Goal: Complete application form: Complete application form

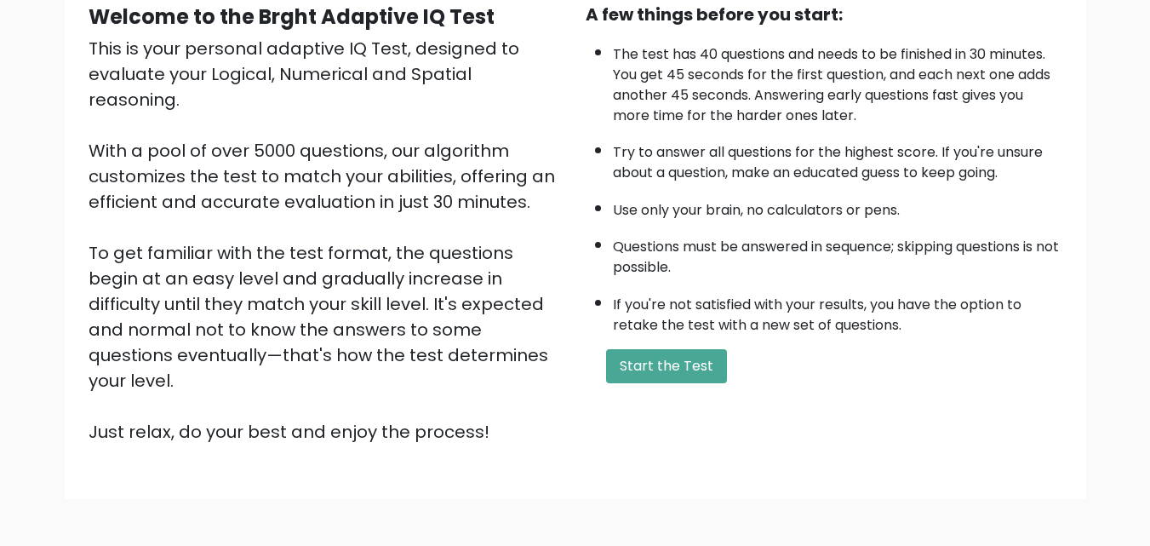
scroll to position [174, 0]
click at [681, 364] on button "Start the Test" at bounding box center [666, 365] width 121 height 34
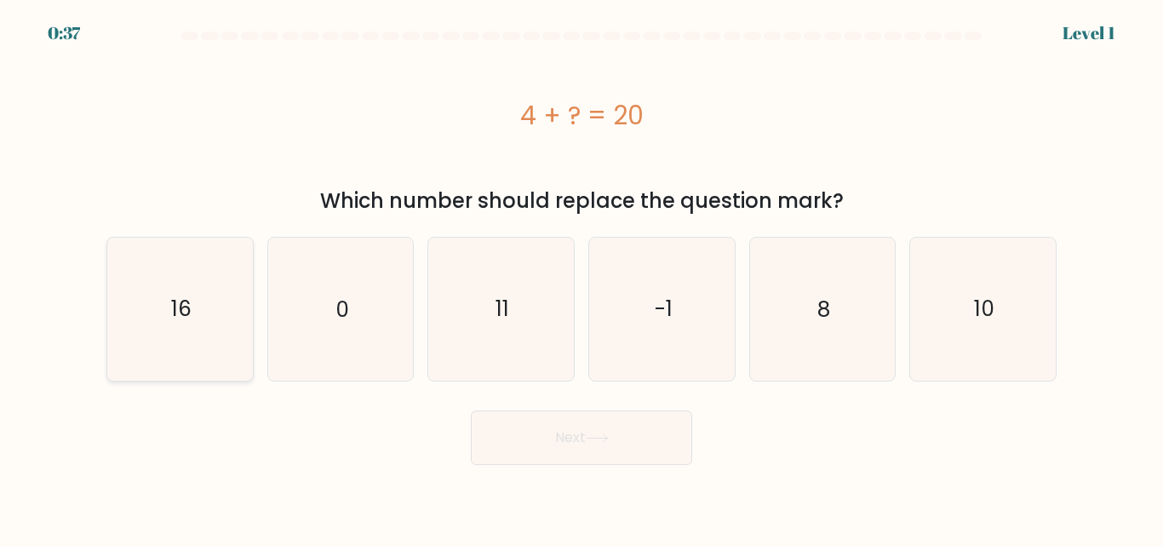
click at [209, 296] on icon "16" at bounding box center [180, 308] width 142 height 142
click at [581, 277] on input "a. 16" at bounding box center [581, 275] width 1 height 4
radio input "true"
click at [559, 439] on button "Next" at bounding box center [581, 437] width 221 height 54
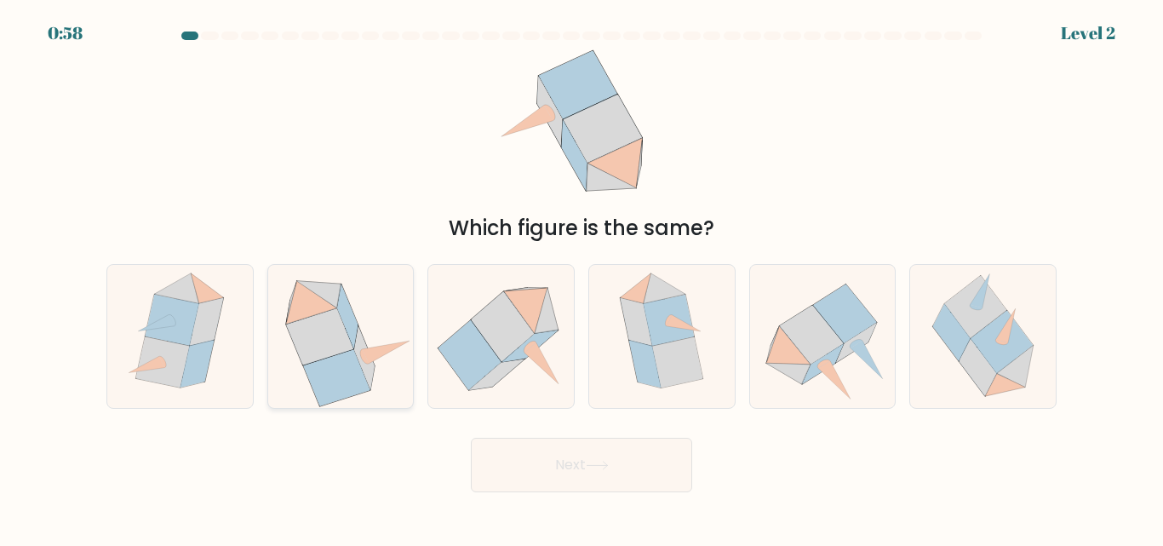
click at [380, 295] on icon at bounding box center [341, 336] width 146 height 141
click at [581, 277] on input "b." at bounding box center [581, 275] width 1 height 4
radio input "true"
click at [549, 457] on button "Next" at bounding box center [581, 464] width 221 height 54
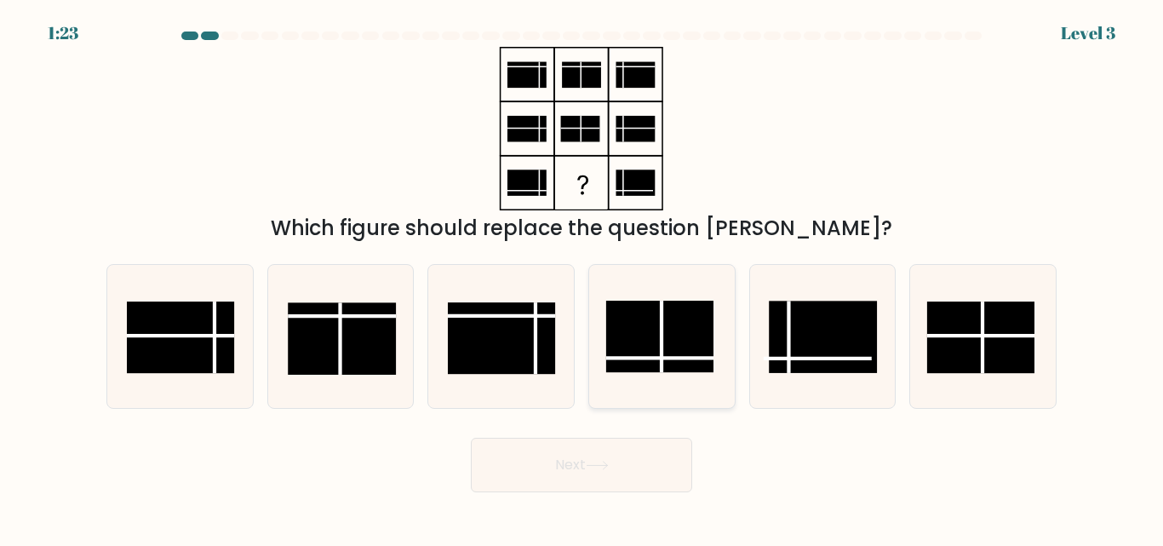
click at [657, 329] on rect at bounding box center [659, 336] width 107 height 71
click at [582, 277] on input "d." at bounding box center [581, 275] width 1 height 4
radio input "true"
click at [621, 458] on button "Next" at bounding box center [581, 464] width 221 height 54
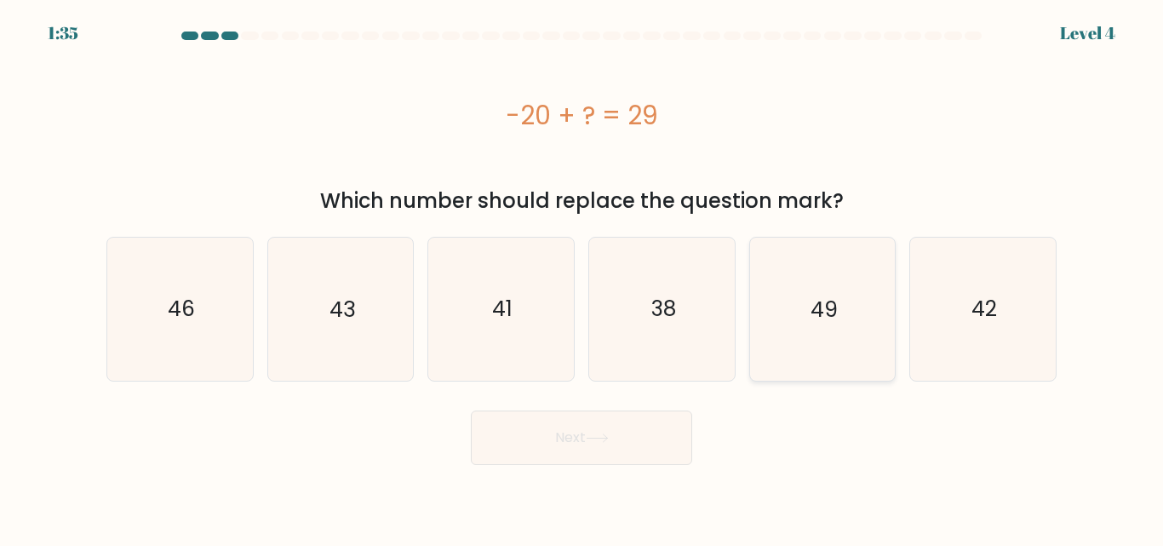
click at [809, 309] on icon "49" at bounding box center [822, 308] width 142 height 142
click at [582, 277] on input "e. 49" at bounding box center [581, 275] width 1 height 4
radio input "true"
click at [596, 447] on button "Next" at bounding box center [581, 437] width 221 height 54
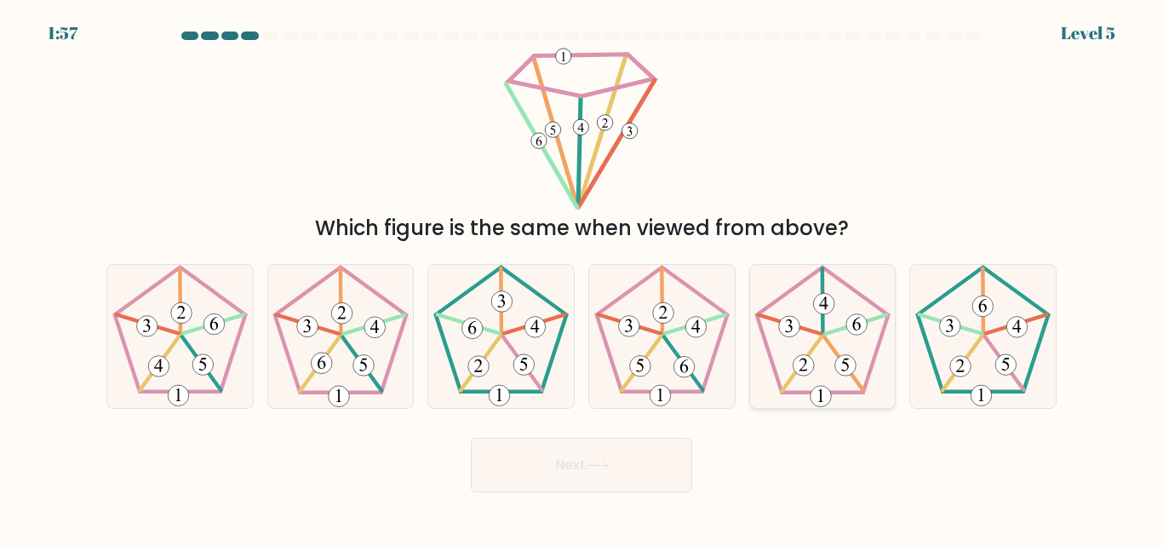
click at [821, 334] on 22 at bounding box center [789, 324] width 63 height 19
click at [582, 277] on input "e." at bounding box center [581, 275] width 1 height 4
radio input "true"
click at [609, 454] on button "Next" at bounding box center [581, 464] width 221 height 54
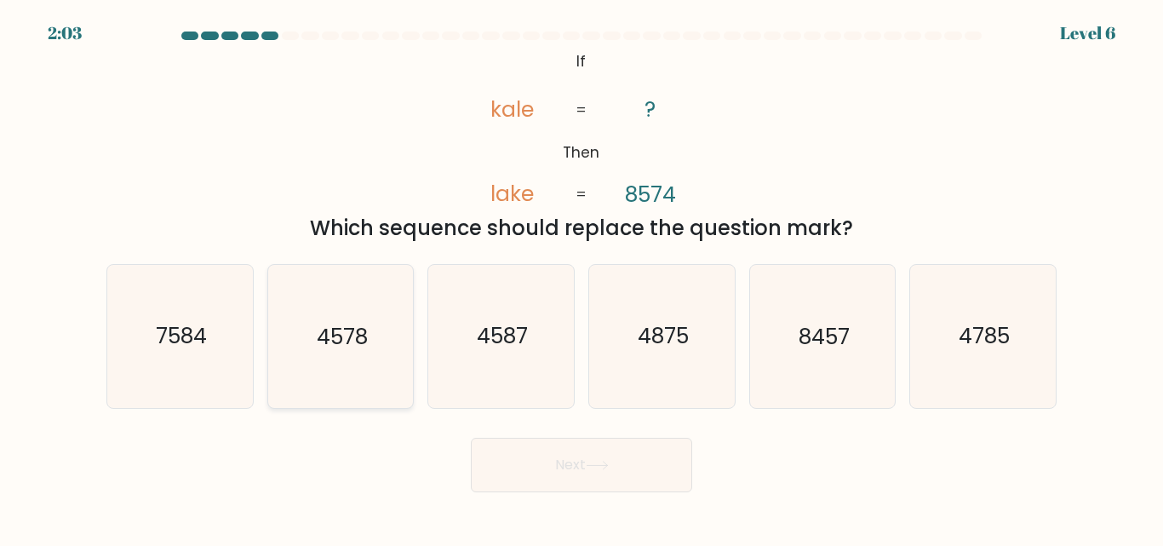
click at [336, 309] on icon "4578" at bounding box center [340, 336] width 142 height 142
click at [581, 277] on input "b. 4578" at bounding box center [581, 275] width 1 height 4
radio input "true"
click at [208, 328] on icon "7584" at bounding box center [180, 336] width 142 height 142
click at [581, 277] on input "a. 7584" at bounding box center [581, 275] width 1 height 4
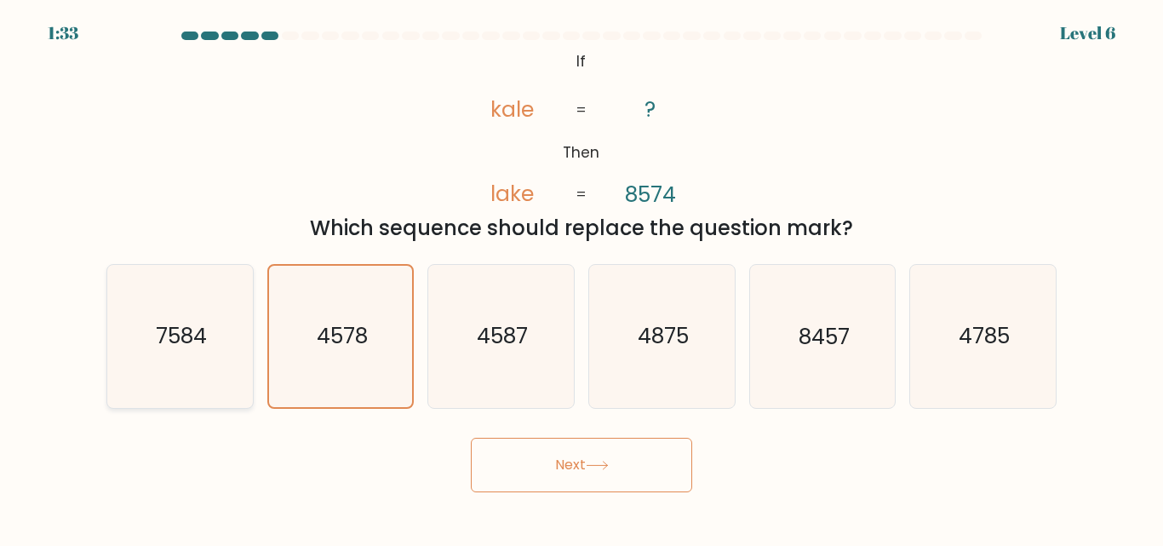
radio input "true"
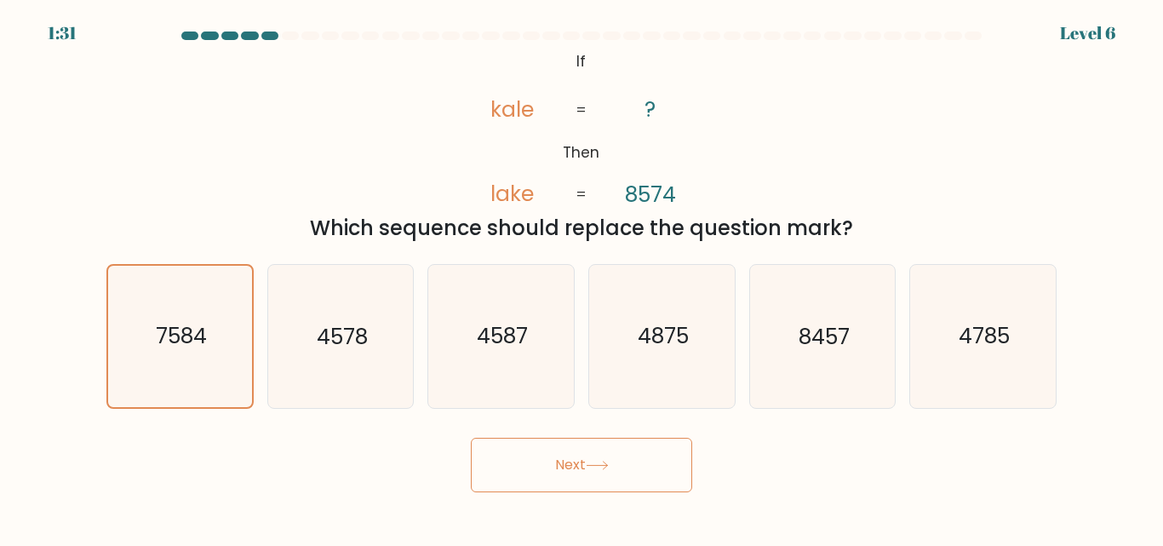
click at [641, 460] on button "Next" at bounding box center [581, 464] width 221 height 54
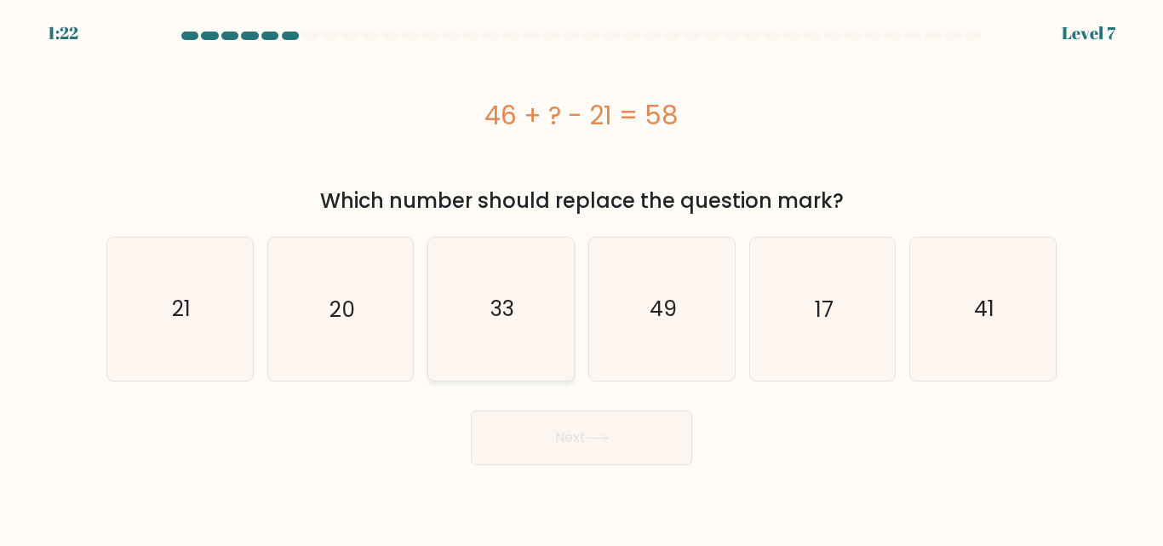
click at [502, 263] on icon "33" at bounding box center [501, 308] width 142 height 142
click at [581, 273] on input "c. 33" at bounding box center [581, 275] width 1 height 4
radio input "true"
click at [574, 432] on button "Next" at bounding box center [581, 437] width 221 height 54
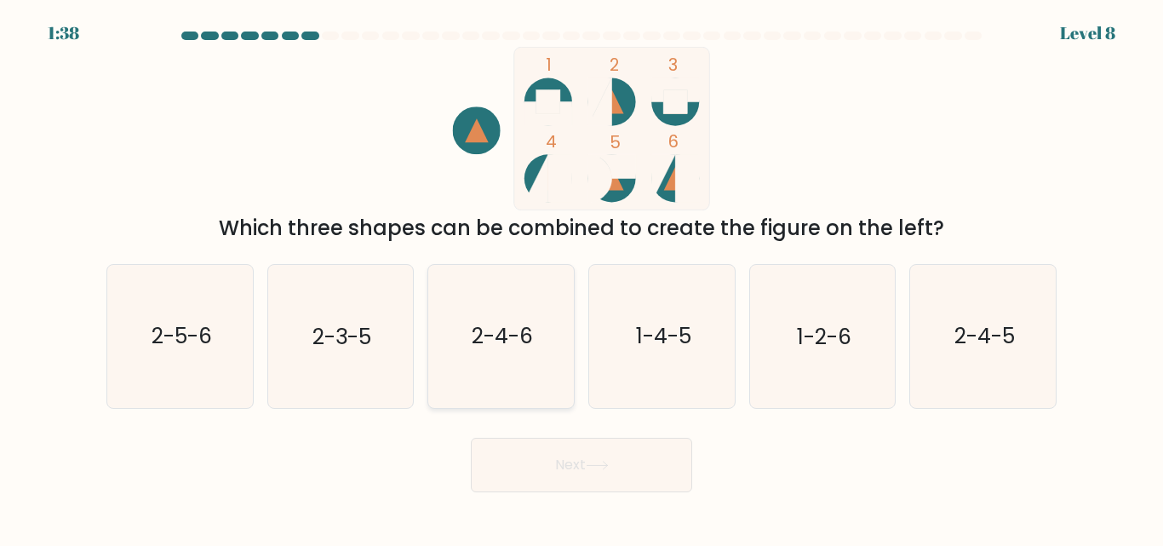
click at [521, 311] on icon "2-4-6" at bounding box center [501, 336] width 142 height 142
click at [581, 277] on input "c. 2-4-6" at bounding box center [581, 275] width 1 height 4
radio input "true"
click at [623, 485] on button "Next" at bounding box center [581, 464] width 221 height 54
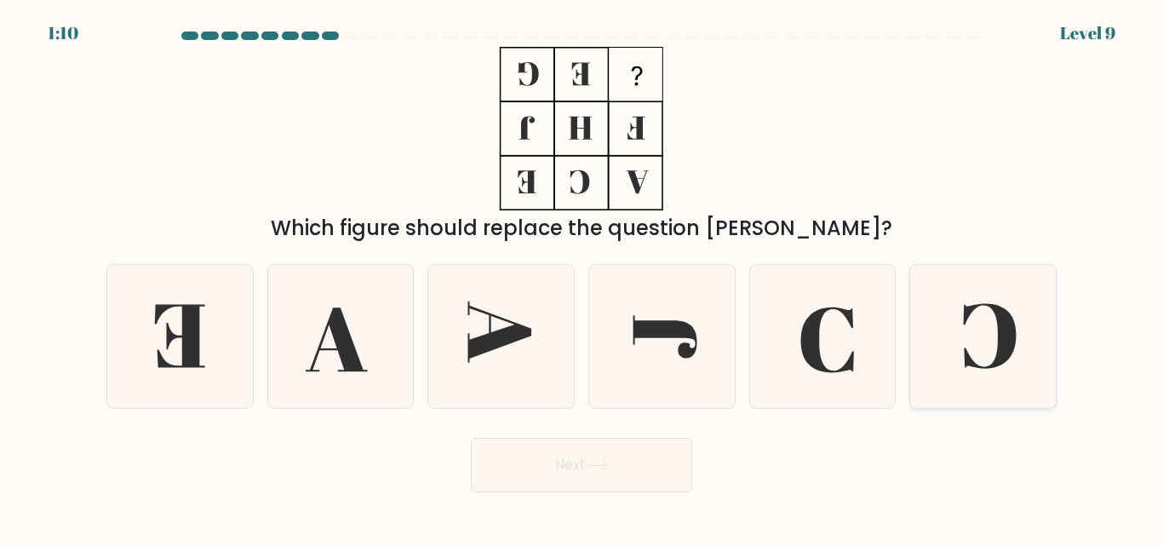
click at [994, 340] on icon at bounding box center [983, 336] width 142 height 142
click at [582, 277] on input "f." at bounding box center [581, 275] width 1 height 4
radio input "true"
click at [614, 472] on button "Next" at bounding box center [581, 464] width 221 height 54
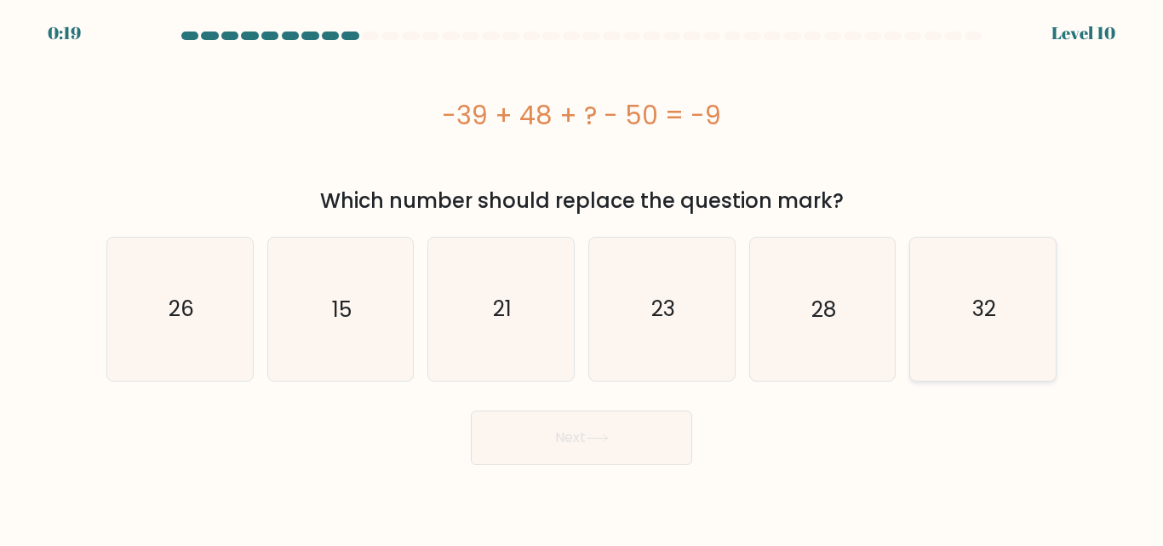
click at [954, 296] on icon "32" at bounding box center [983, 308] width 142 height 142
click at [582, 277] on input "f. 32" at bounding box center [581, 275] width 1 height 4
radio input "true"
click at [638, 436] on button "Next" at bounding box center [581, 437] width 221 height 54
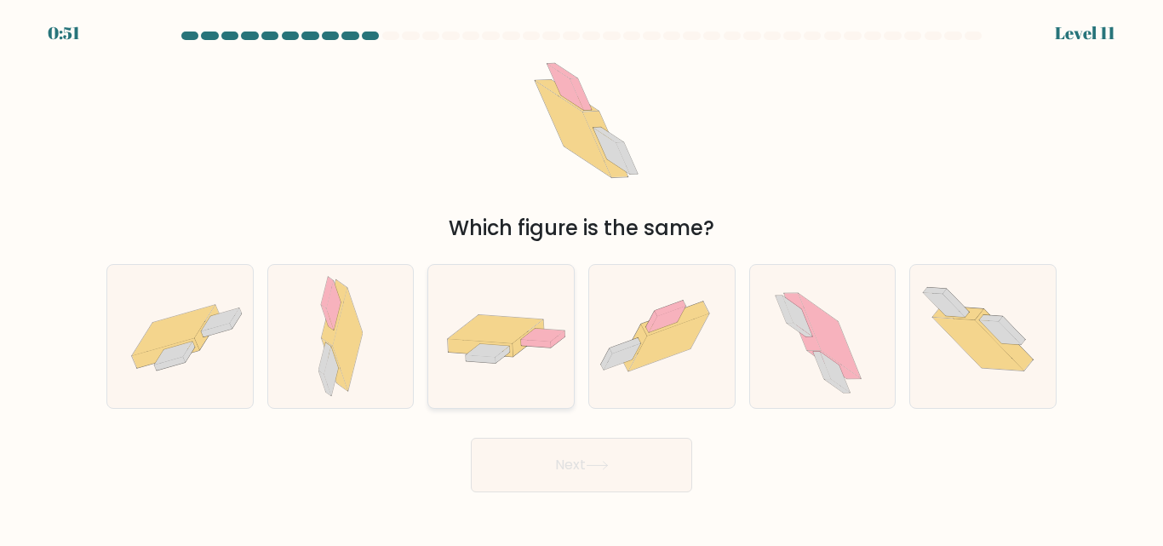
click at [493, 319] on icon at bounding box center [496, 329] width 94 height 28
click at [581, 277] on input "c." at bounding box center [581, 275] width 1 height 4
radio input "true"
click at [655, 466] on button "Next" at bounding box center [581, 464] width 221 height 54
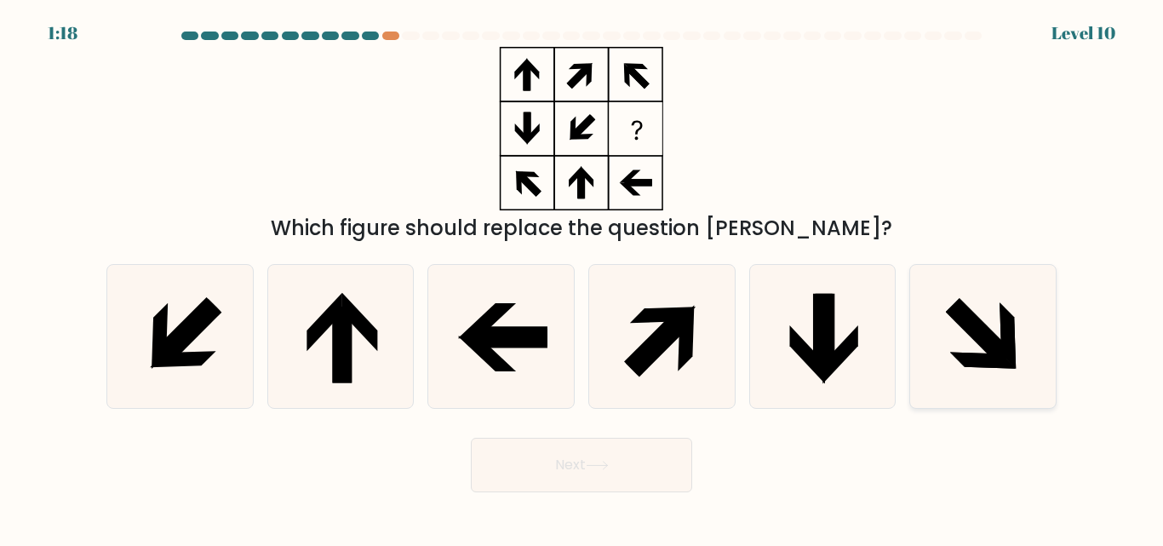
click at [1004, 272] on icon at bounding box center [983, 336] width 142 height 142
click at [582, 273] on input "f." at bounding box center [581, 275] width 1 height 4
radio input "true"
click at [598, 471] on button "Next" at bounding box center [581, 464] width 221 height 54
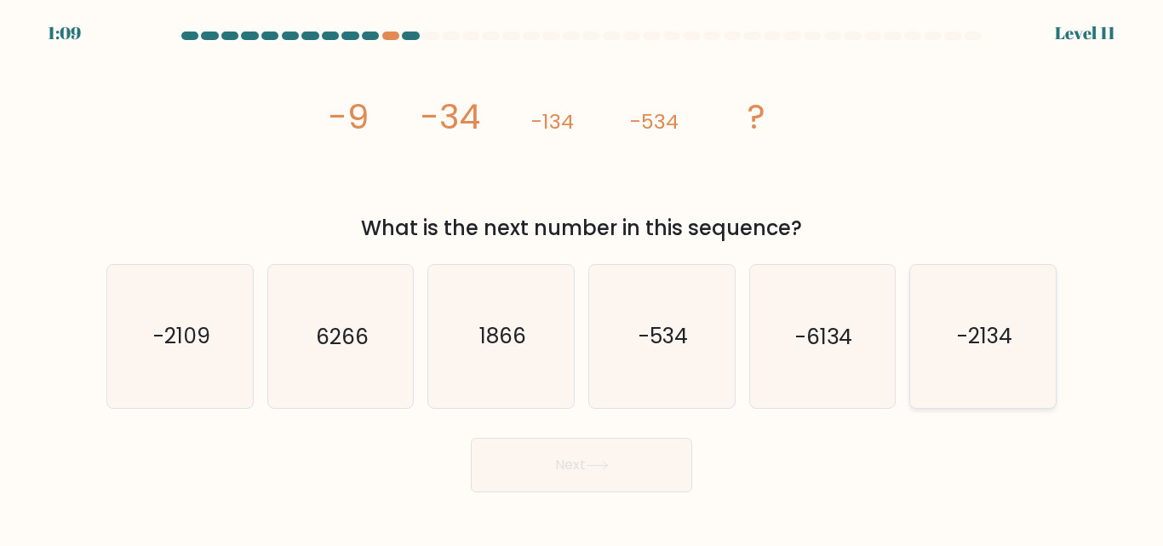
click at [969, 364] on icon "-2134" at bounding box center [983, 336] width 142 height 142
click at [582, 277] on input "f. -2134" at bounding box center [581, 275] width 1 height 4
radio input "true"
click at [639, 472] on button "Next" at bounding box center [581, 464] width 221 height 54
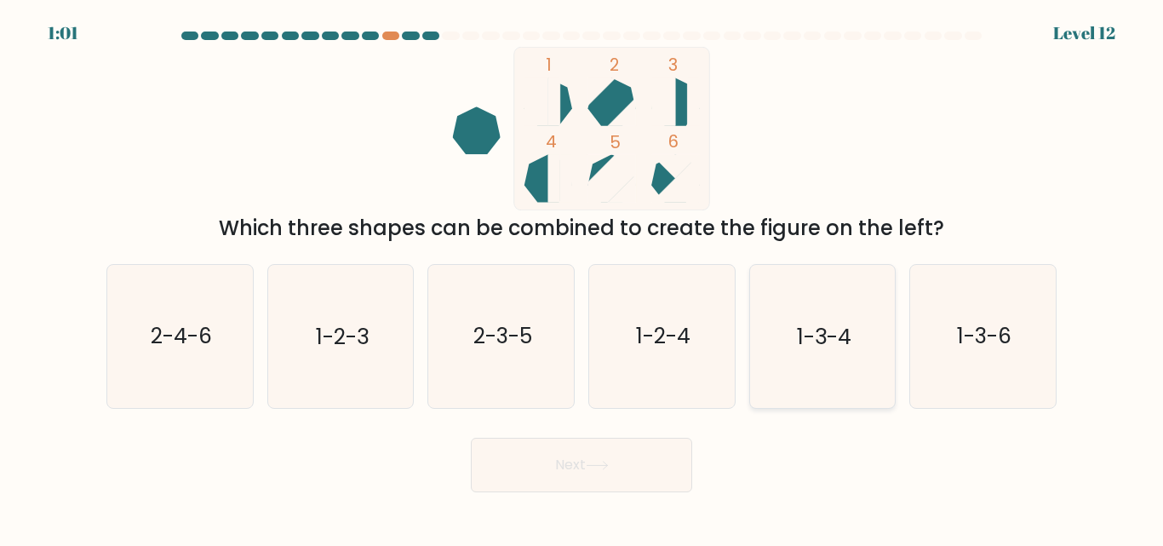
click at [874, 322] on icon "1-3-4" at bounding box center [822, 336] width 142 height 142
click at [582, 277] on input "e. 1-3-4" at bounding box center [581, 275] width 1 height 4
radio input "true"
click at [609, 469] on icon at bounding box center [597, 464] width 23 height 9
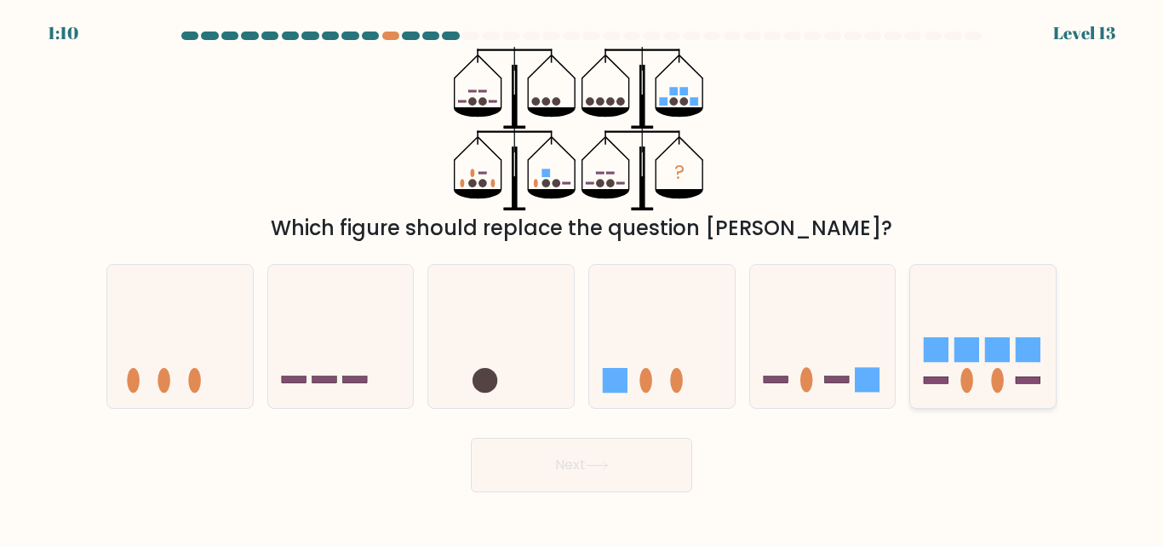
click at [1032, 351] on rect at bounding box center [1027, 349] width 25 height 25
click at [582, 277] on input "f." at bounding box center [581, 275] width 1 height 4
radio input "true"
click at [583, 467] on button "Next" at bounding box center [581, 464] width 221 height 54
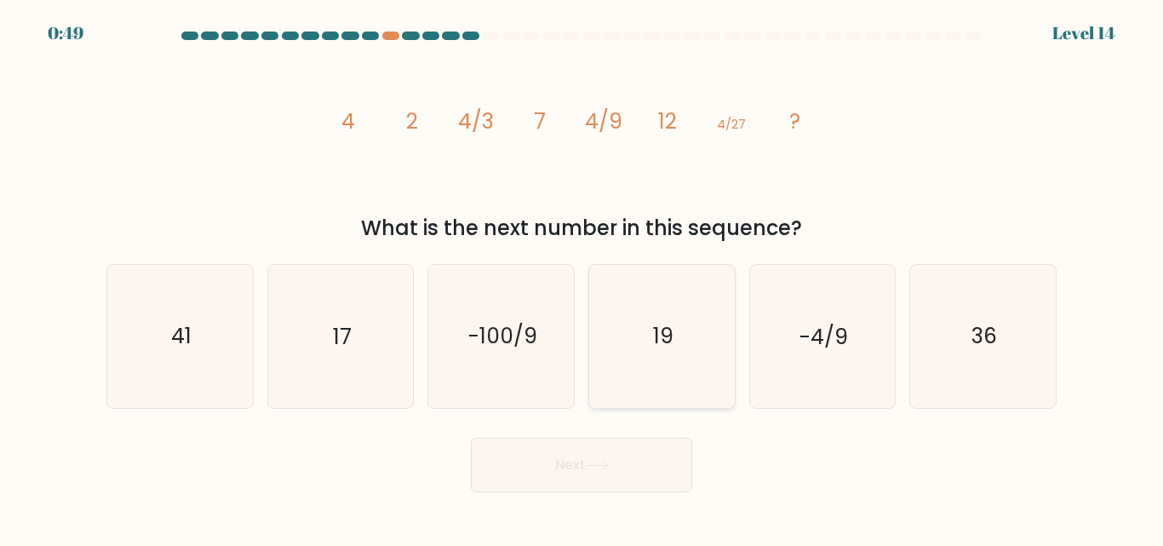
click at [723, 282] on icon "19" at bounding box center [662, 336] width 142 height 142
click at [582, 277] on input "d. 19" at bounding box center [581, 275] width 1 height 4
radio input "true"
click at [569, 474] on button "Next" at bounding box center [581, 464] width 221 height 54
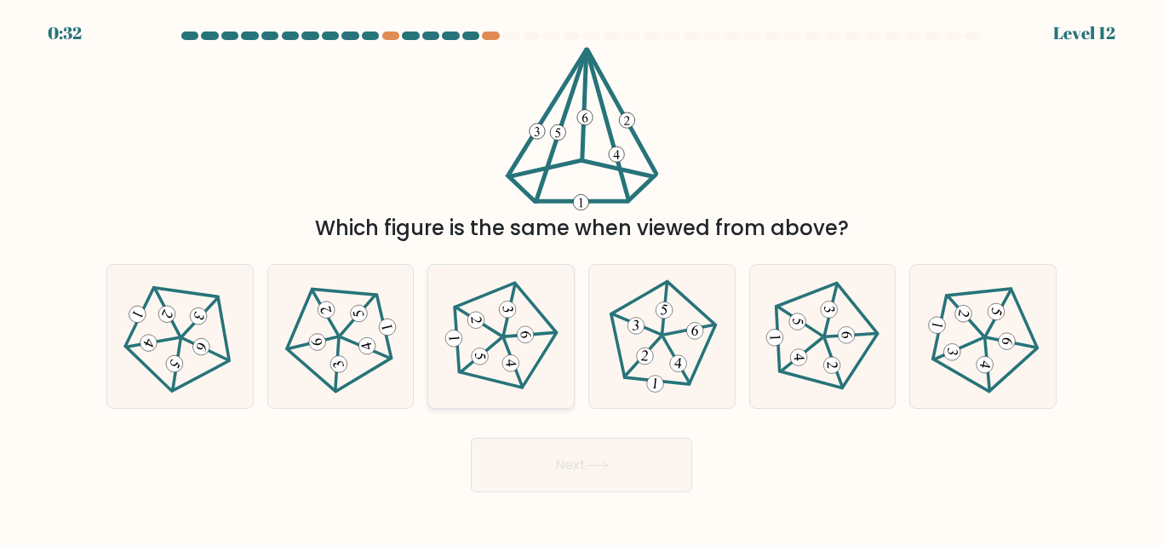
click at [506, 329] on icon at bounding box center [501, 336] width 114 height 114
click at [581, 277] on input "c." at bounding box center [581, 275] width 1 height 4
radio input "true"
click at [628, 451] on button "Next" at bounding box center [581, 464] width 221 height 54
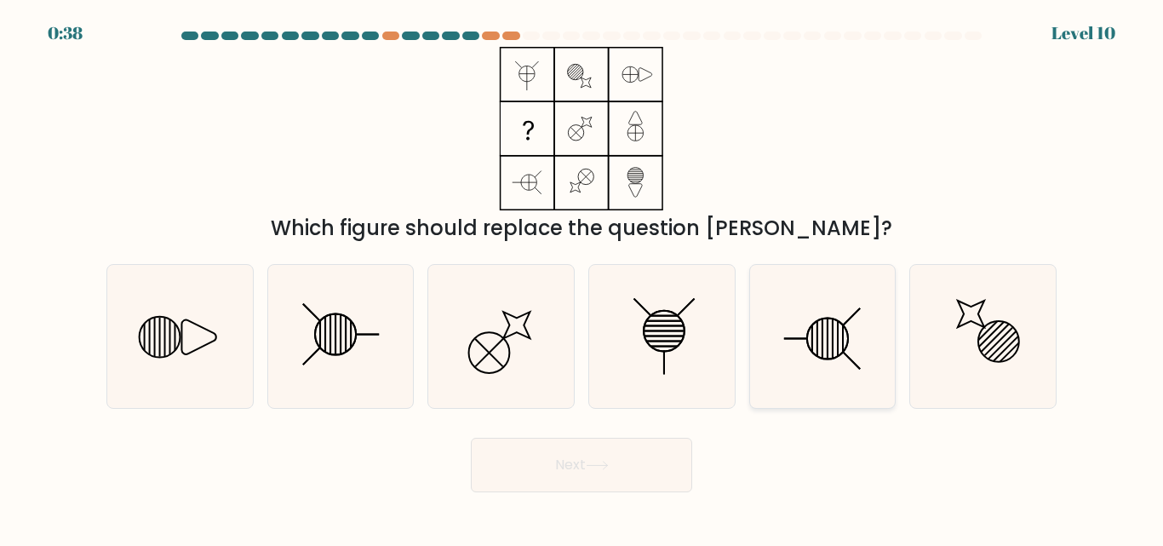
click at [843, 351] on icon at bounding box center [827, 338] width 41 height 41
click at [582, 277] on input "e." at bounding box center [581, 275] width 1 height 4
radio input "true"
click at [581, 471] on button "Next" at bounding box center [581, 464] width 221 height 54
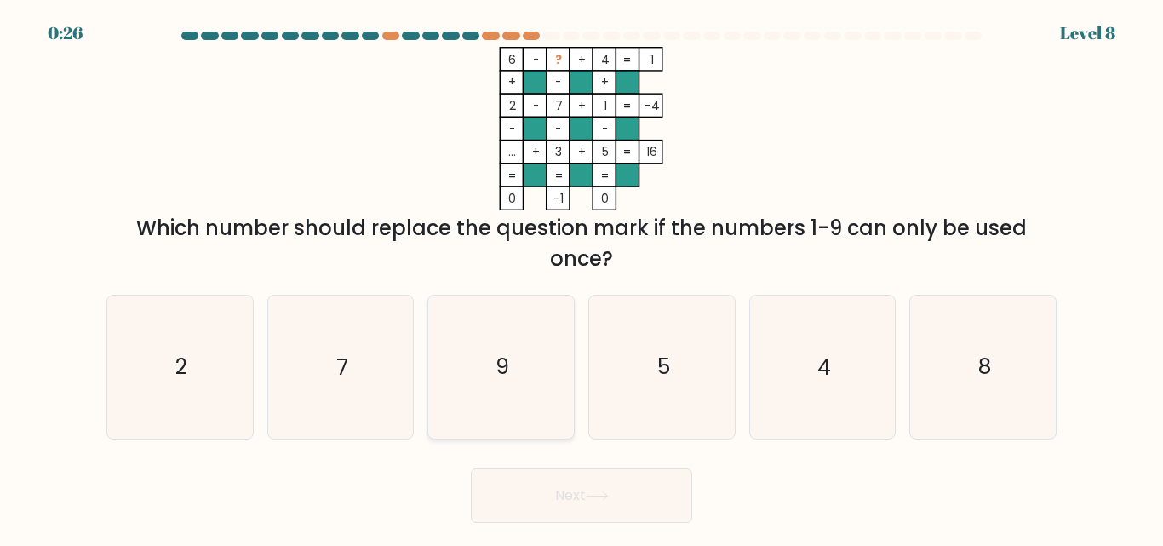
click at [505, 367] on text "9" at bounding box center [502, 367] width 14 height 30
click at [581, 277] on input "c. 9" at bounding box center [581, 275] width 1 height 4
radio input "true"
click at [629, 492] on button "Next" at bounding box center [581, 495] width 221 height 54
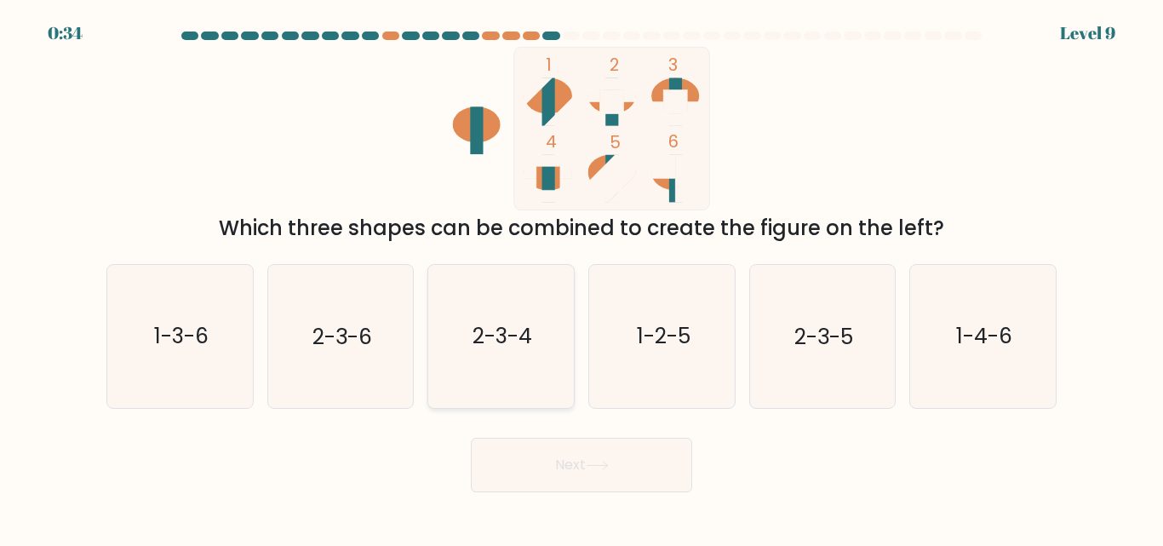
click at [558, 394] on icon "2-3-4" at bounding box center [501, 336] width 142 height 142
click at [581, 277] on input "c. 2-3-4" at bounding box center [581, 275] width 1 height 4
radio input "true"
click at [607, 475] on button "Next" at bounding box center [581, 464] width 221 height 54
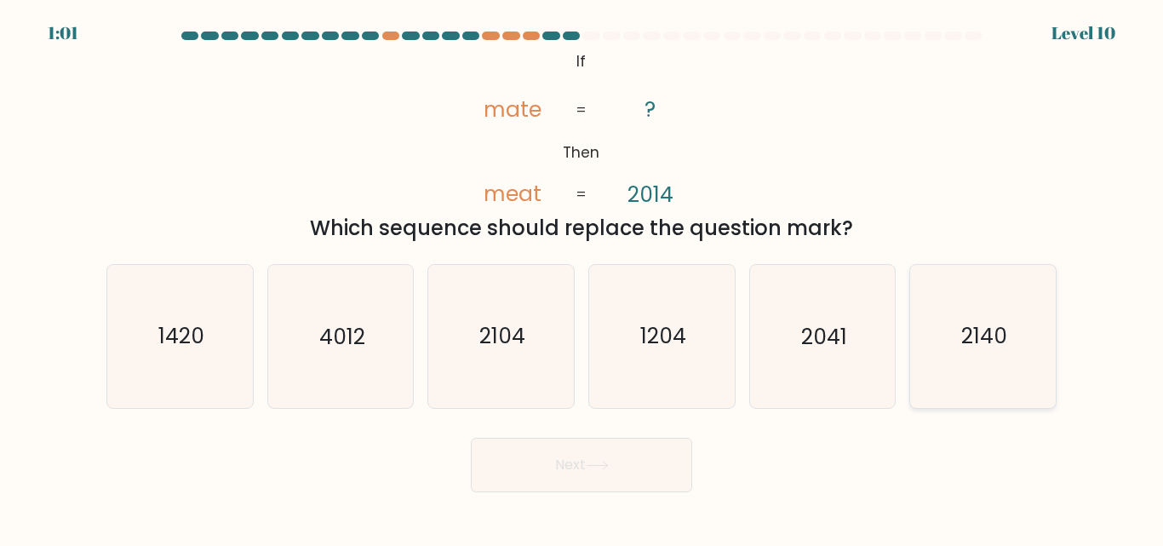
click at [961, 336] on icon "2140" at bounding box center [983, 336] width 142 height 142
click at [582, 277] on input "f. 2140" at bounding box center [581, 275] width 1 height 4
radio input "true"
click at [641, 456] on button "Next" at bounding box center [581, 464] width 221 height 54
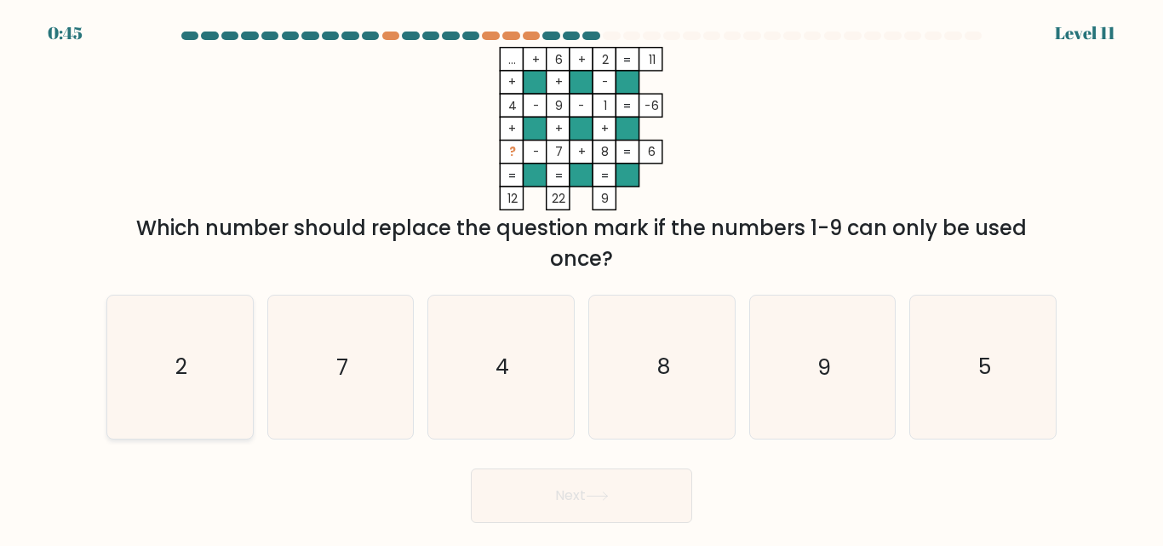
click at [178, 409] on icon "2" at bounding box center [180, 366] width 142 height 142
click at [581, 277] on input "a. 2" at bounding box center [581, 275] width 1 height 4
radio input "true"
drag, startPoint x: 178, startPoint y: 409, endPoint x: 233, endPoint y: 388, distance: 59.0
click at [178, 409] on icon "2" at bounding box center [180, 366] width 140 height 140
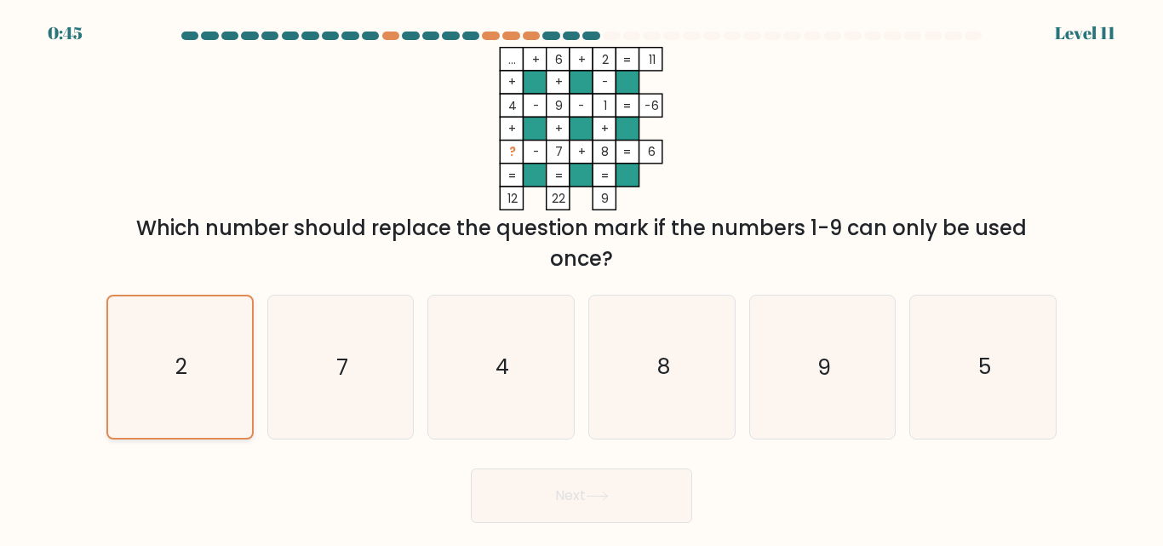
click at [581, 277] on input "a. 2" at bounding box center [581, 275] width 1 height 4
click at [185, 371] on text "2" at bounding box center [181, 367] width 12 height 30
click at [581, 277] on input "a. 2" at bounding box center [581, 275] width 1 height 4
click at [559, 512] on button "Next" at bounding box center [581, 495] width 221 height 54
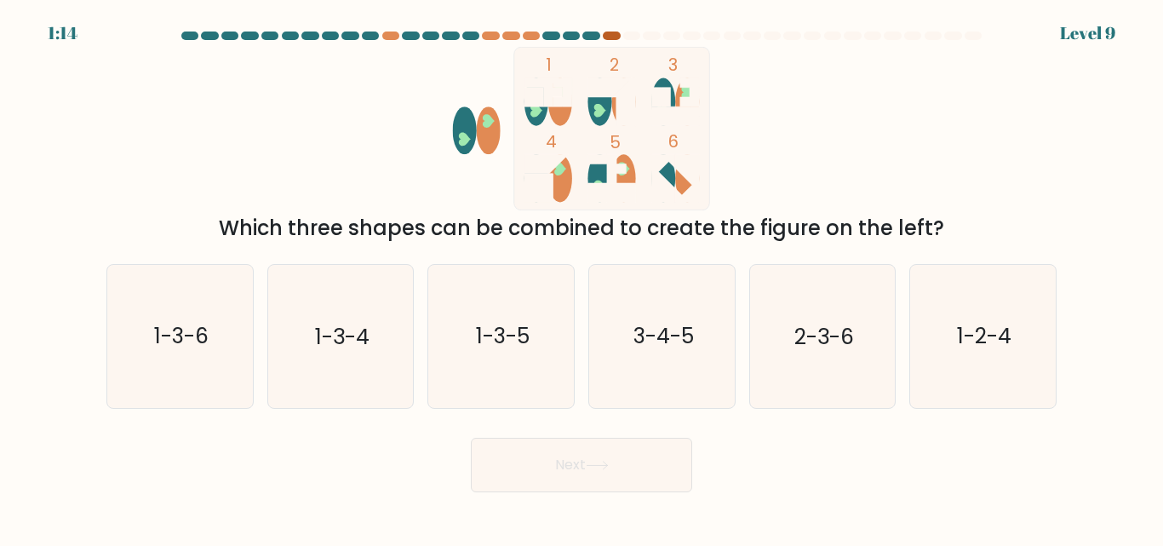
click at [615, 37] on div at bounding box center [611, 35] width 17 height 9
click at [580, 39] on at bounding box center [581, 35] width 803 height 9
click at [603, 20] on div "1:10 Level 9" at bounding box center [581, 23] width 1163 height 46
click at [504, 321] on icon "1-3-5" at bounding box center [501, 336] width 142 height 142
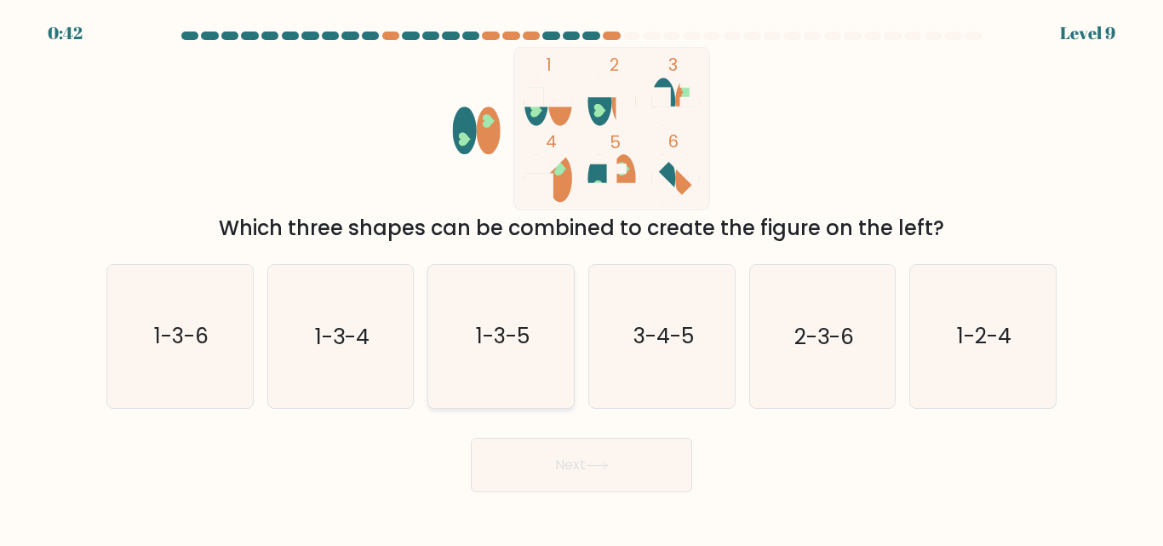
click at [581, 277] on input "c. 1-3-5" at bounding box center [581, 275] width 1 height 4
radio input "true"
click at [639, 467] on button "Next" at bounding box center [581, 464] width 221 height 54
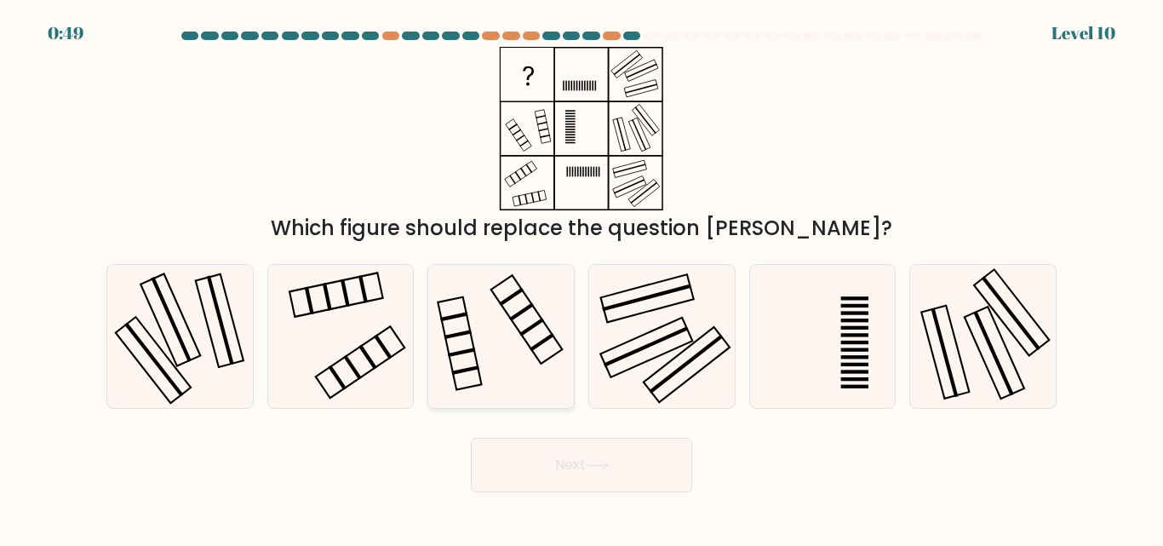
click at [496, 325] on icon at bounding box center [501, 336] width 142 height 142
click at [581, 277] on input "c." at bounding box center [581, 275] width 1 height 4
radio input "true"
click at [609, 465] on icon at bounding box center [597, 464] width 23 height 9
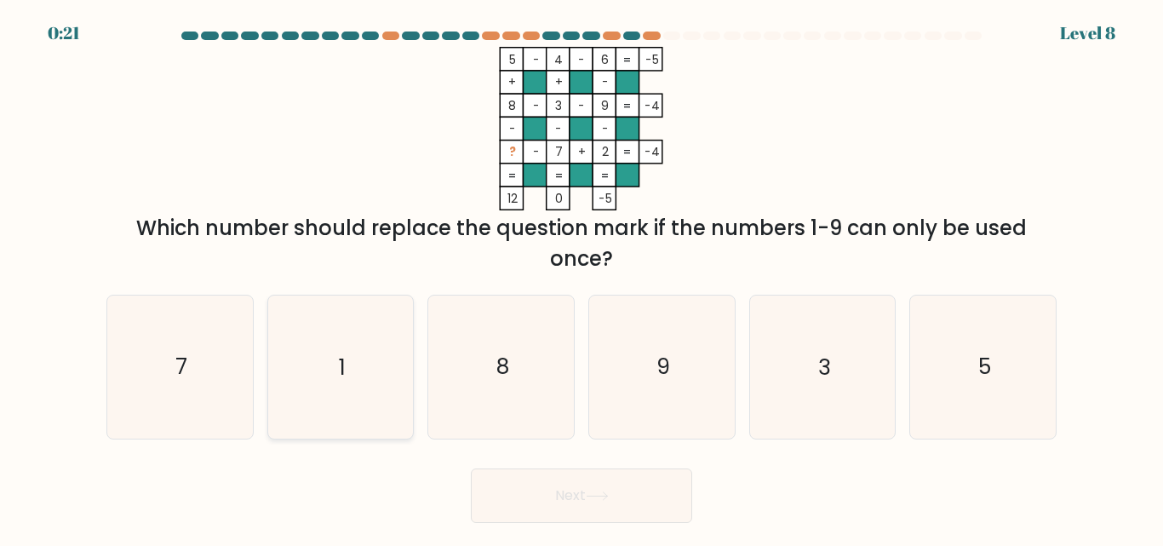
click at [312, 371] on icon "1" at bounding box center [340, 366] width 142 height 142
click at [581, 277] on input "b. 1" at bounding box center [581, 275] width 1 height 4
radio input "true"
click at [598, 476] on button "Next" at bounding box center [581, 495] width 221 height 54
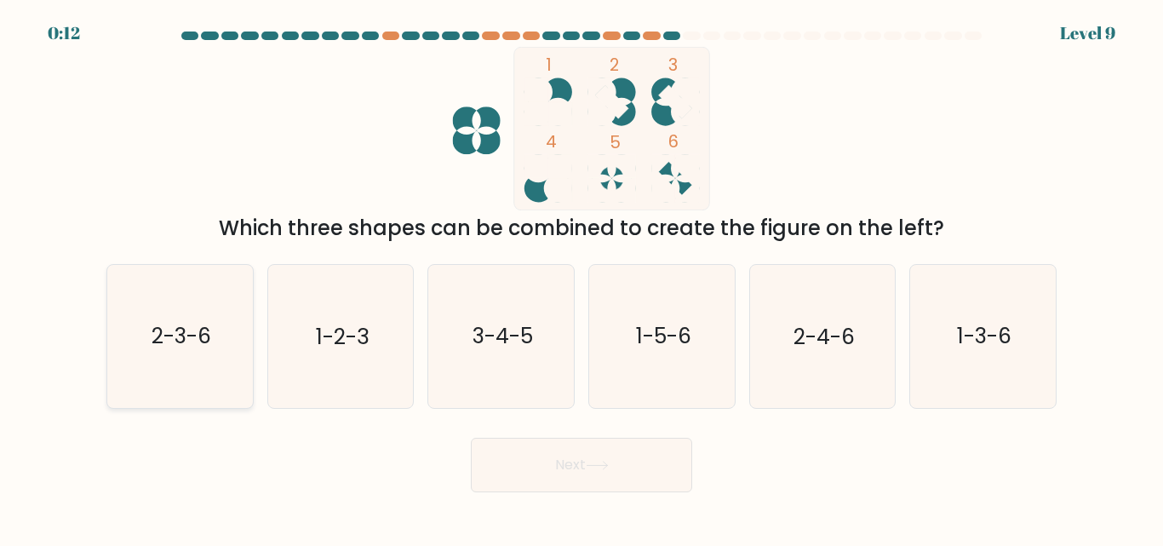
click at [215, 376] on icon "2-3-6" at bounding box center [180, 336] width 142 height 142
click at [581, 277] on input "a. 2-3-6" at bounding box center [581, 275] width 1 height 4
radio input "true"
click at [656, 488] on button "Next" at bounding box center [581, 464] width 221 height 54
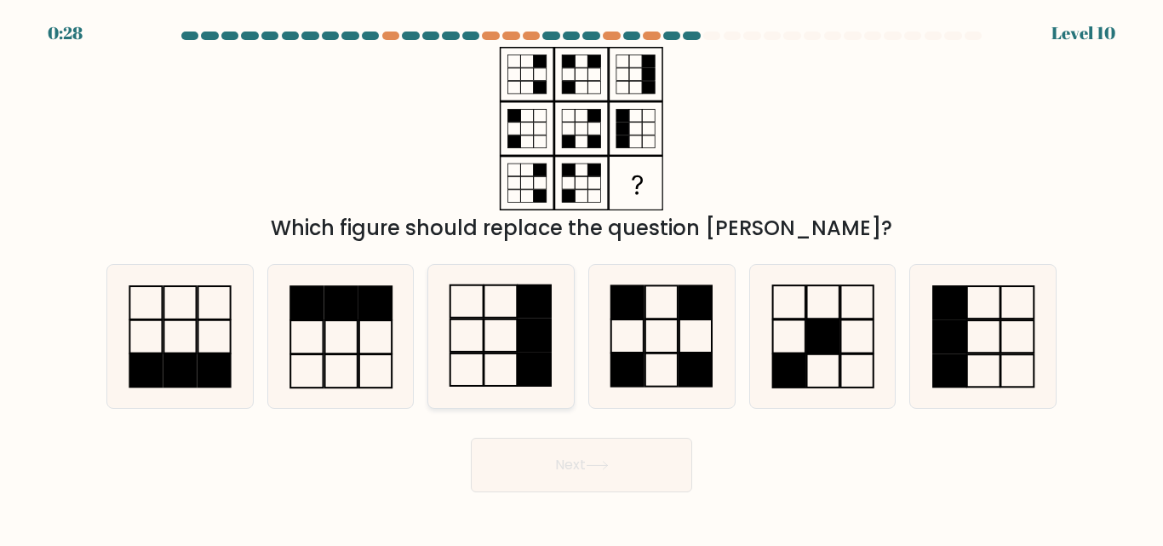
click at [468, 331] on icon at bounding box center [501, 336] width 142 height 142
click at [581, 277] on input "c." at bounding box center [581, 275] width 1 height 4
radio input "true"
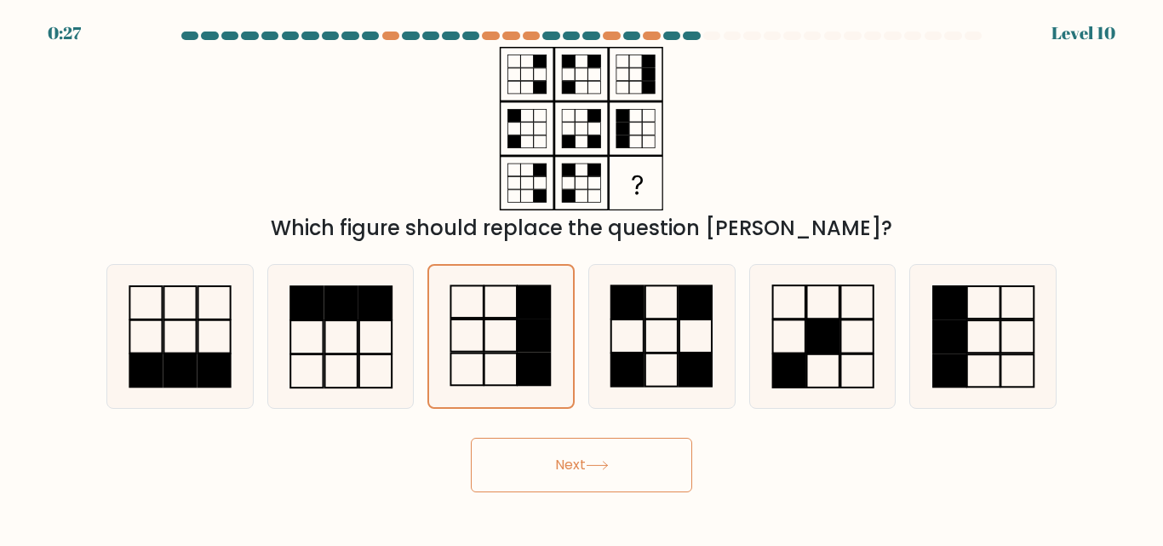
click at [606, 478] on button "Next" at bounding box center [581, 464] width 221 height 54
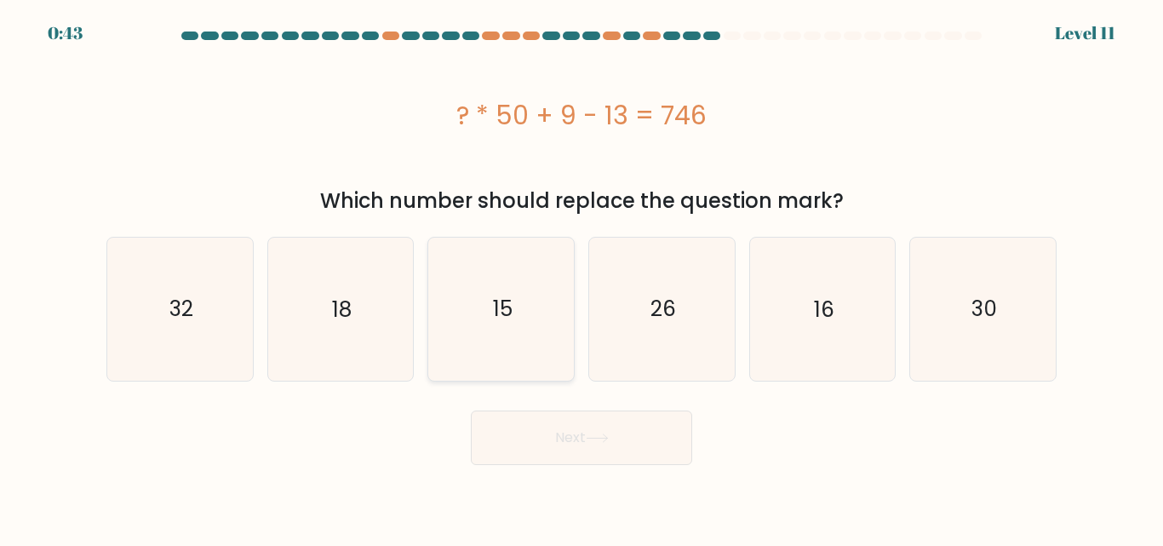
click at [537, 313] on icon "15" at bounding box center [501, 308] width 142 height 142
click at [581, 277] on input "c. 15" at bounding box center [581, 275] width 1 height 4
radio input "true"
click at [586, 447] on button "Next" at bounding box center [581, 437] width 221 height 54
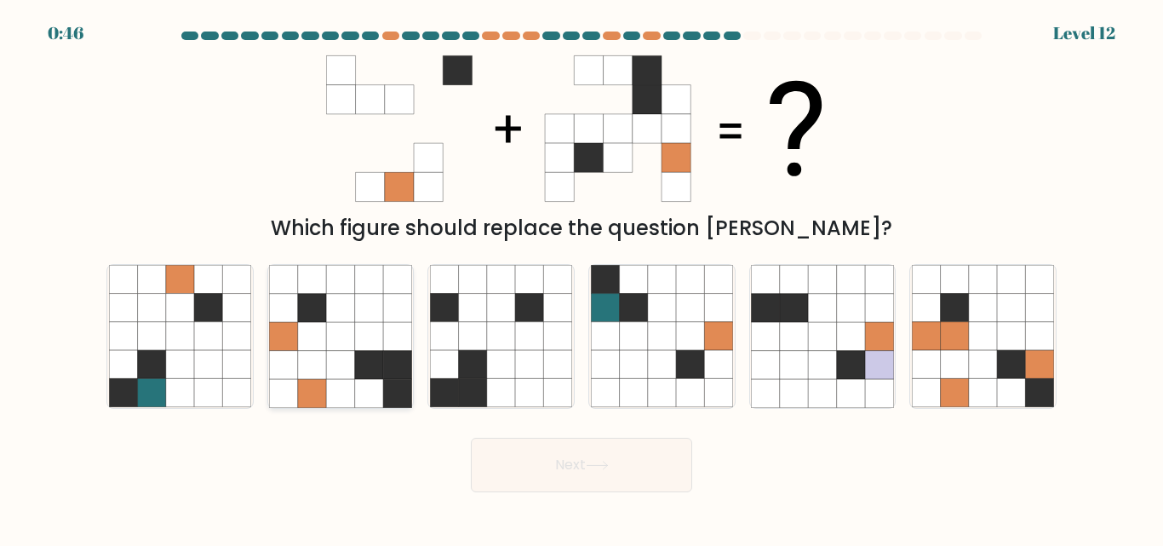
click at [384, 335] on icon at bounding box center [397, 337] width 28 height 28
click at [581, 277] on input "b." at bounding box center [581, 275] width 1 height 4
radio input "true"
click at [639, 456] on button "Next" at bounding box center [581, 464] width 221 height 54
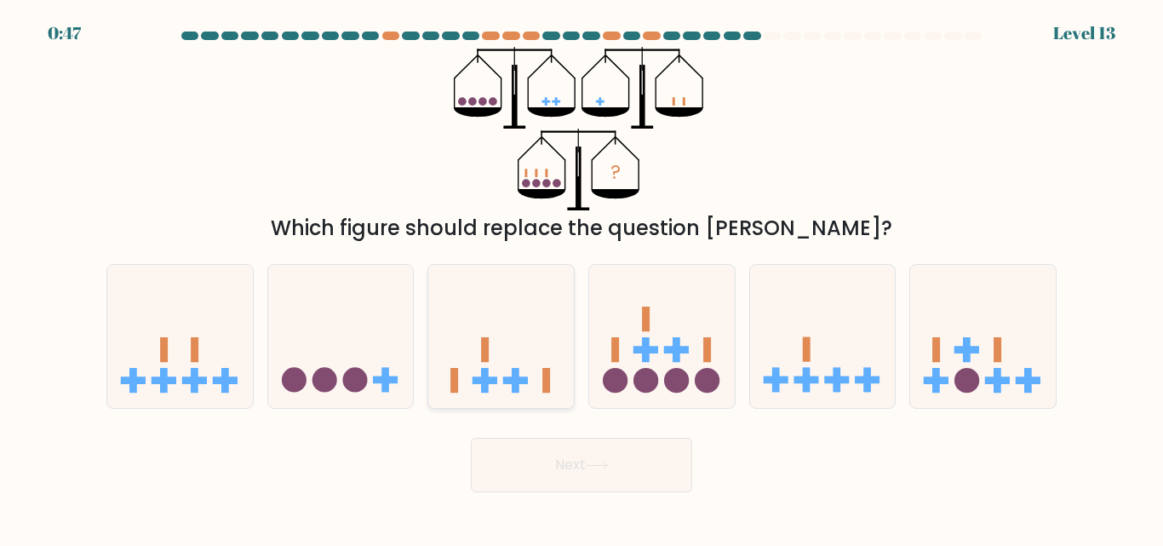
click at [479, 357] on icon at bounding box center [501, 336] width 146 height 120
click at [581, 277] on input "c." at bounding box center [581, 275] width 1 height 4
radio input "true"
click at [635, 455] on button "Next" at bounding box center [581, 464] width 221 height 54
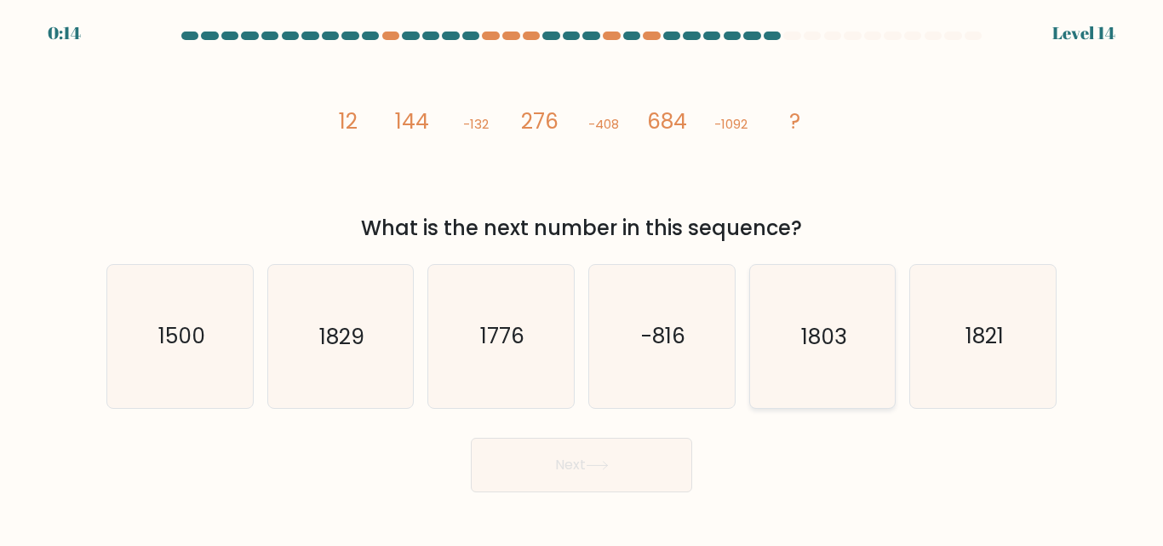
click at [888, 342] on icon "1803" at bounding box center [822, 336] width 142 height 142
click at [582, 277] on input "e. 1803" at bounding box center [581, 275] width 1 height 4
radio input "true"
click at [621, 455] on button "Next" at bounding box center [581, 464] width 221 height 54
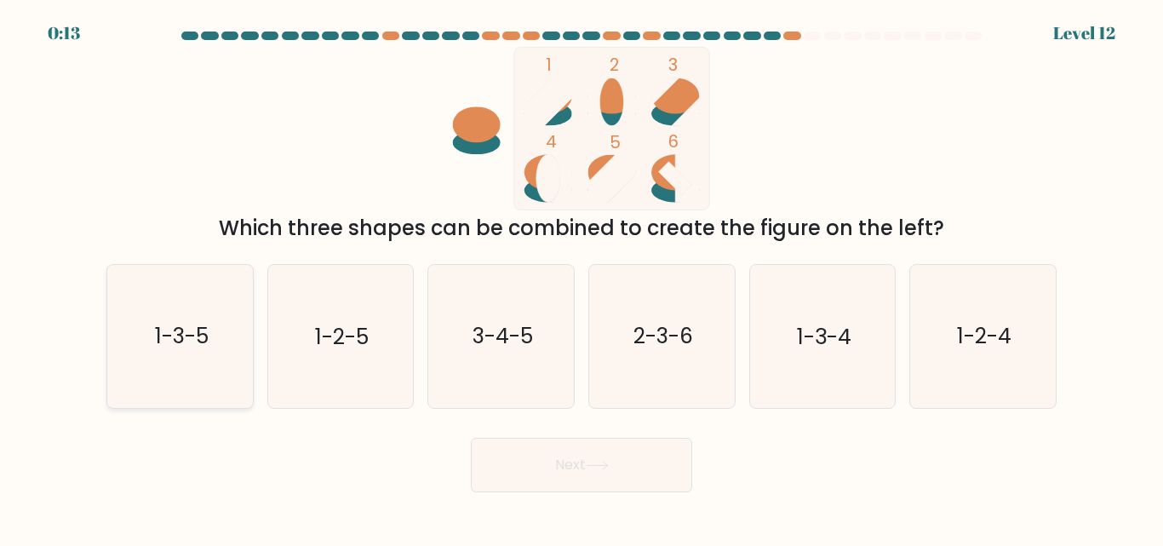
click at [203, 310] on icon "1-3-5" at bounding box center [180, 336] width 142 height 142
click at [581, 277] on input "a. 1-3-5" at bounding box center [581, 275] width 1 height 4
radio input "true"
click at [576, 475] on button "Next" at bounding box center [581, 464] width 221 height 54
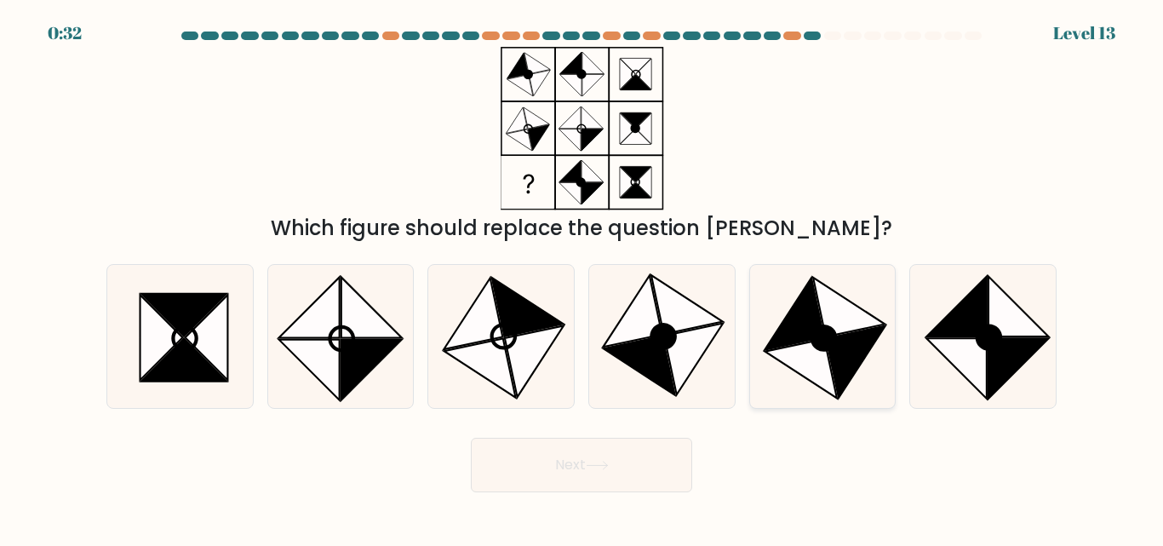
click at [849, 369] on icon at bounding box center [855, 361] width 59 height 71
click at [582, 277] on input "e." at bounding box center [581, 275] width 1 height 4
radio input "true"
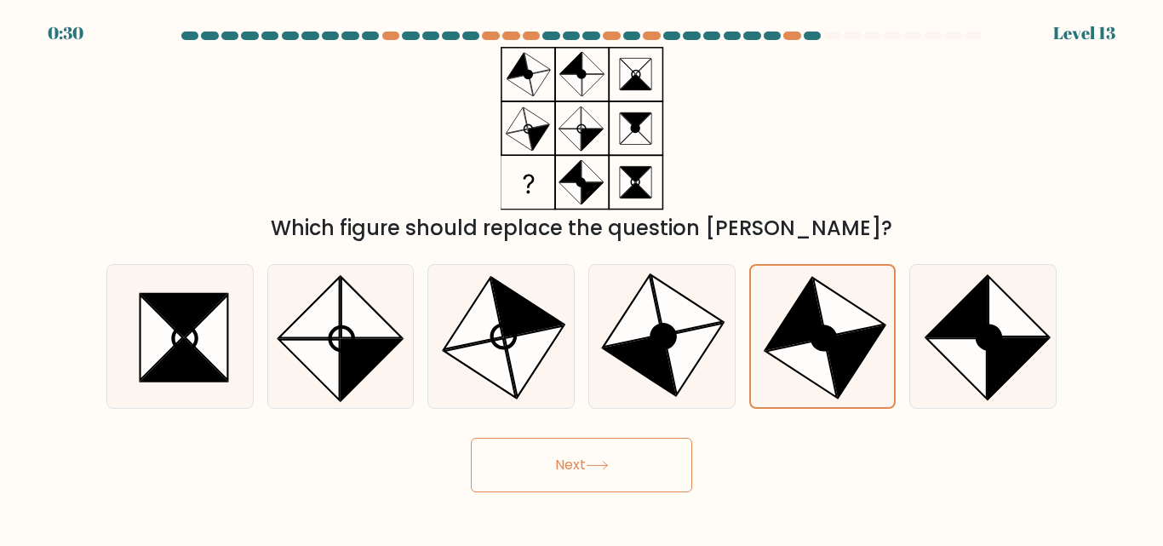
click at [661, 438] on button "Next" at bounding box center [581, 464] width 221 height 54
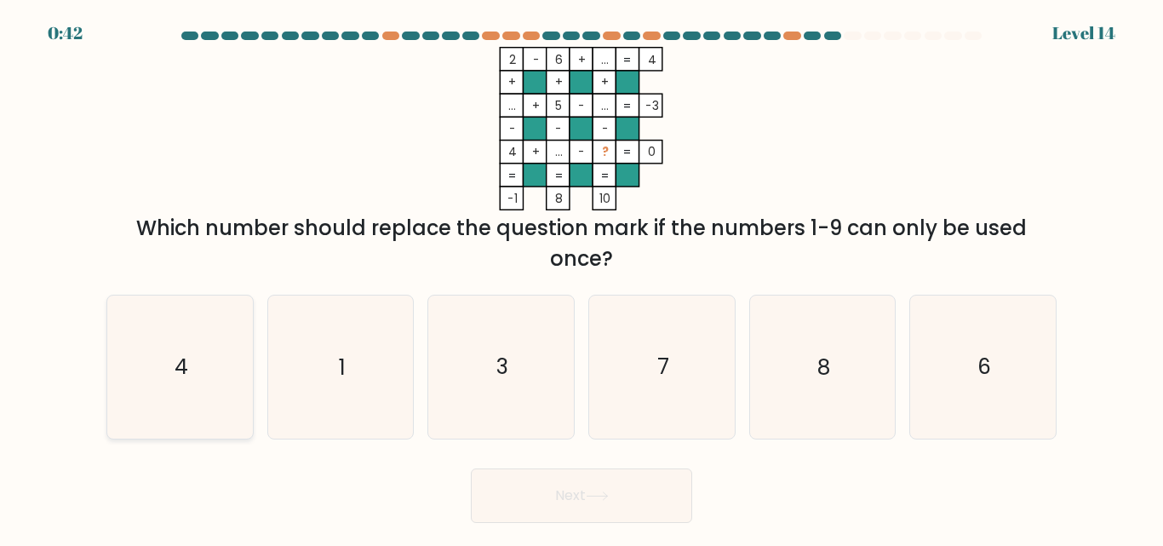
click at [213, 394] on icon "4" at bounding box center [180, 366] width 142 height 142
click at [581, 277] on input "a. 4" at bounding box center [581, 275] width 1 height 4
radio input "true"
click at [601, 494] on icon at bounding box center [597, 495] width 23 height 9
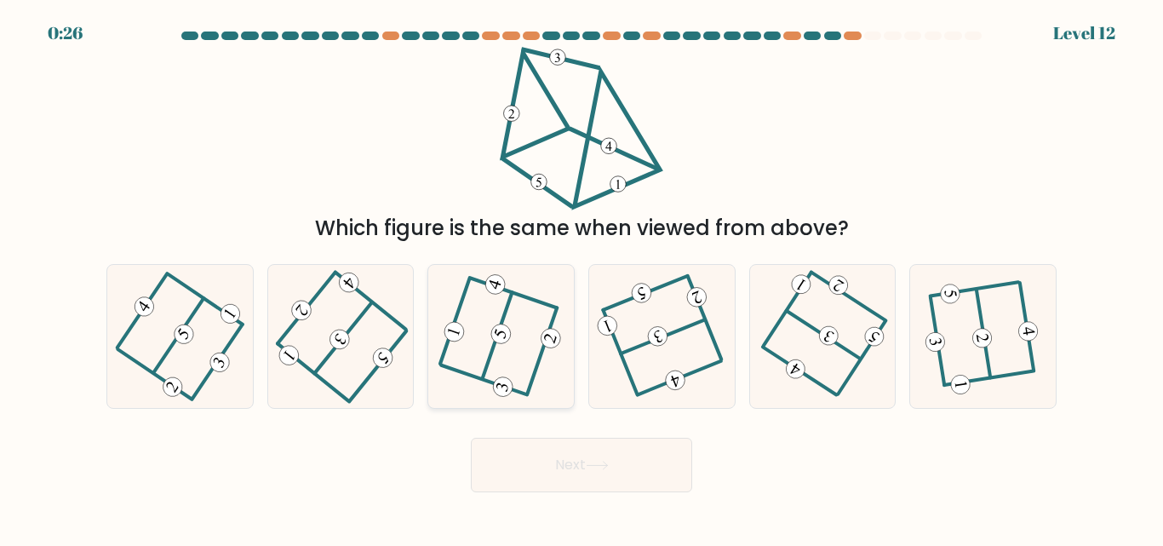
click at [498, 364] on icon at bounding box center [501, 336] width 114 height 114
click at [581, 277] on input "c." at bounding box center [581, 275] width 1 height 4
radio input "true"
click at [665, 476] on button "Next" at bounding box center [581, 464] width 221 height 54
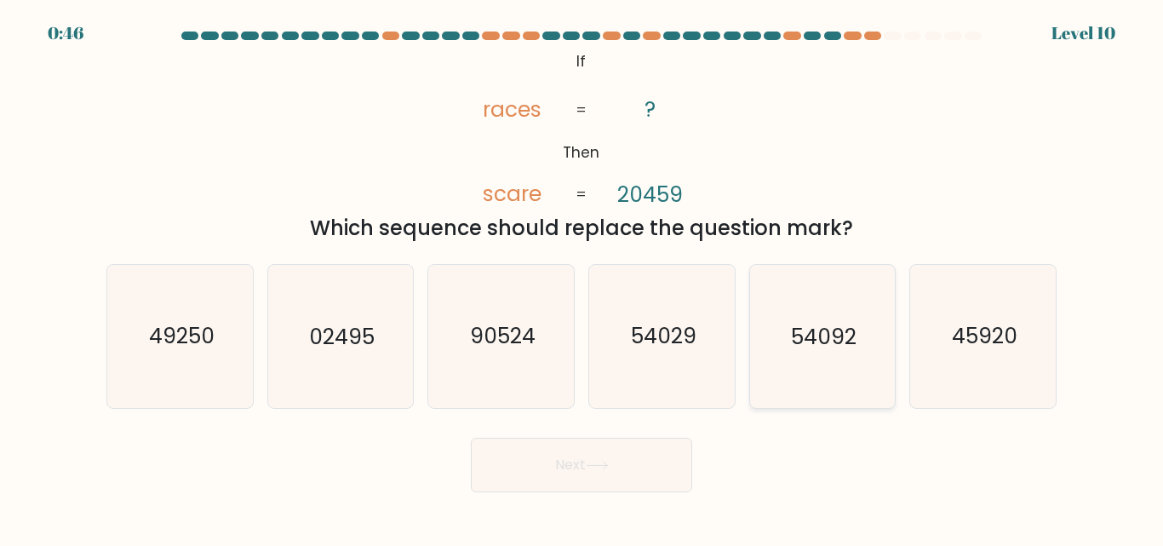
click at [832, 331] on text "54092" at bounding box center [824, 337] width 66 height 30
click at [582, 277] on input "e. 54092" at bounding box center [581, 275] width 1 height 4
radio input "true"
click at [606, 528] on body "0:44 Level 10 ?" at bounding box center [581, 273] width 1163 height 546
click at [671, 466] on button "Next" at bounding box center [581, 464] width 221 height 54
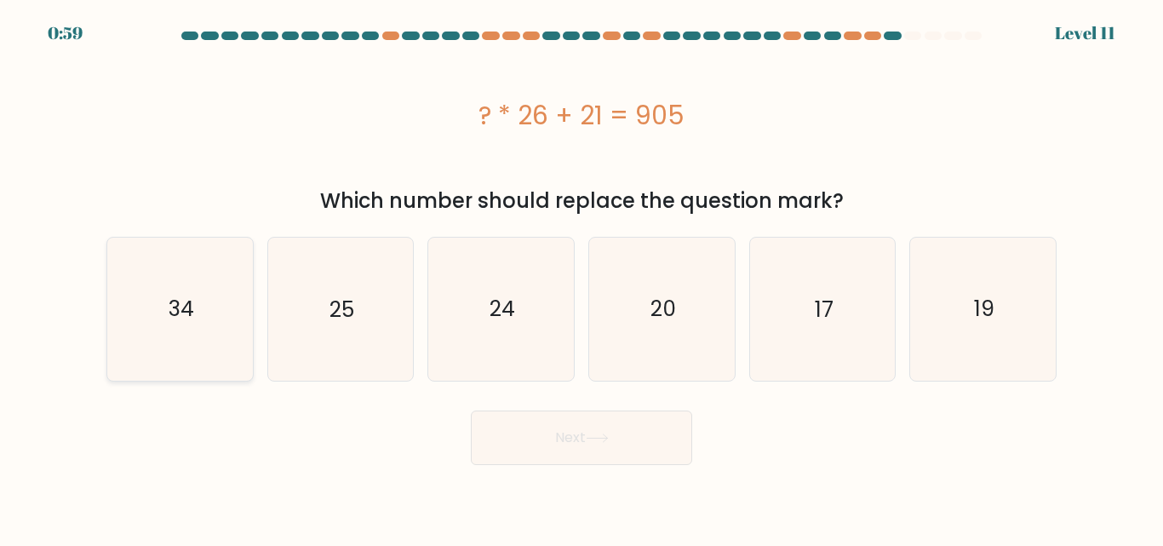
click at [213, 331] on icon "34" at bounding box center [180, 308] width 142 height 142
click at [581, 277] on input "a. 34" at bounding box center [581, 275] width 1 height 4
radio input "true"
click at [498, 377] on icon "24" at bounding box center [501, 308] width 142 height 142
click at [581, 277] on input "c. 24" at bounding box center [581, 275] width 1 height 4
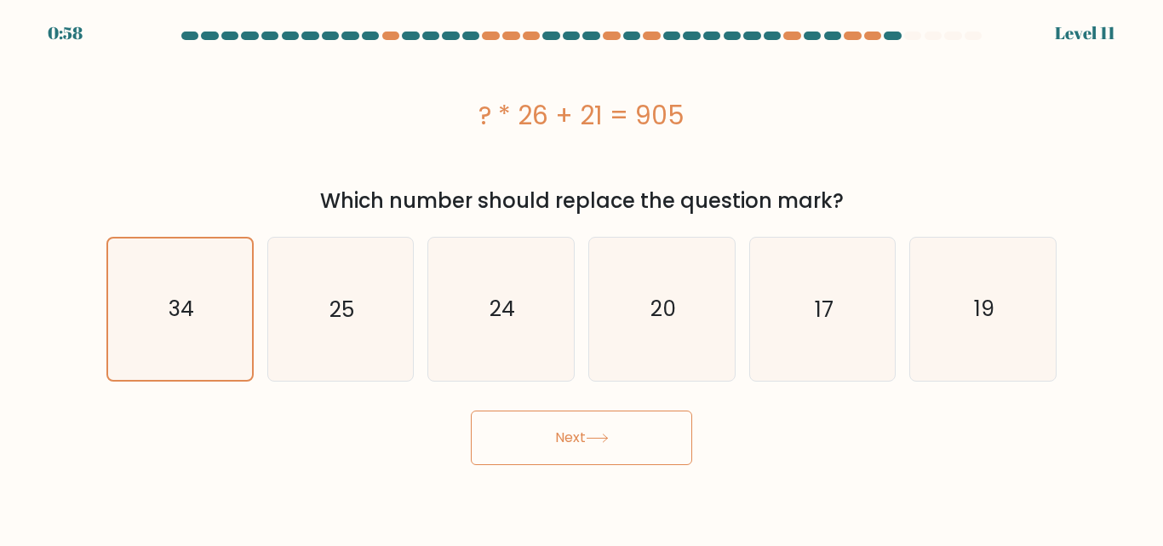
radio input "true"
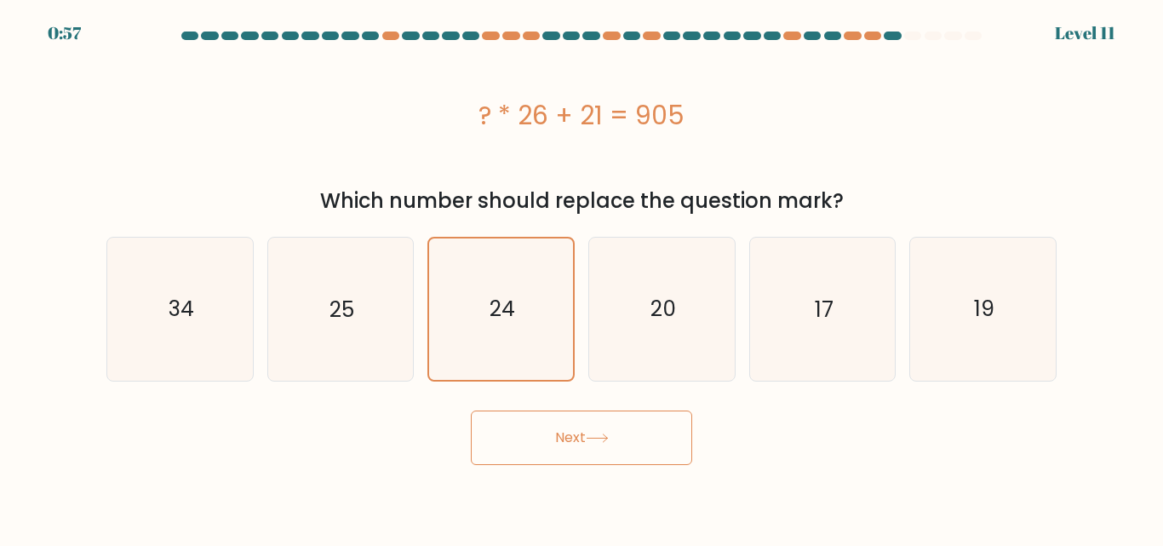
click at [628, 441] on button "Next" at bounding box center [581, 437] width 221 height 54
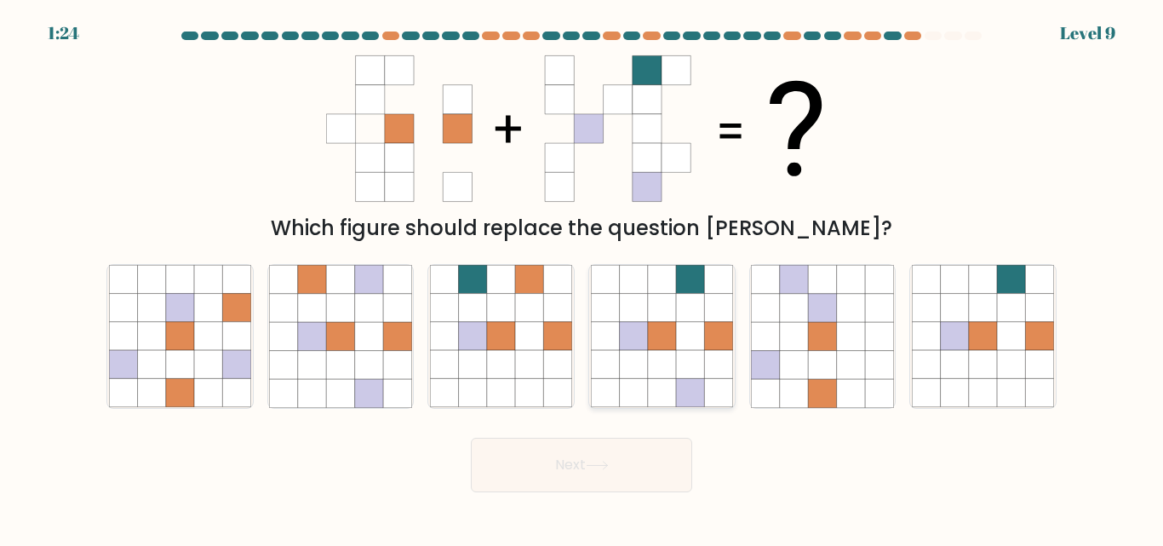
click at [621, 325] on icon at bounding box center [633, 337] width 28 height 28
click at [582, 277] on input "d." at bounding box center [581, 275] width 1 height 4
radio input "true"
click at [619, 465] on button "Next" at bounding box center [581, 464] width 221 height 54
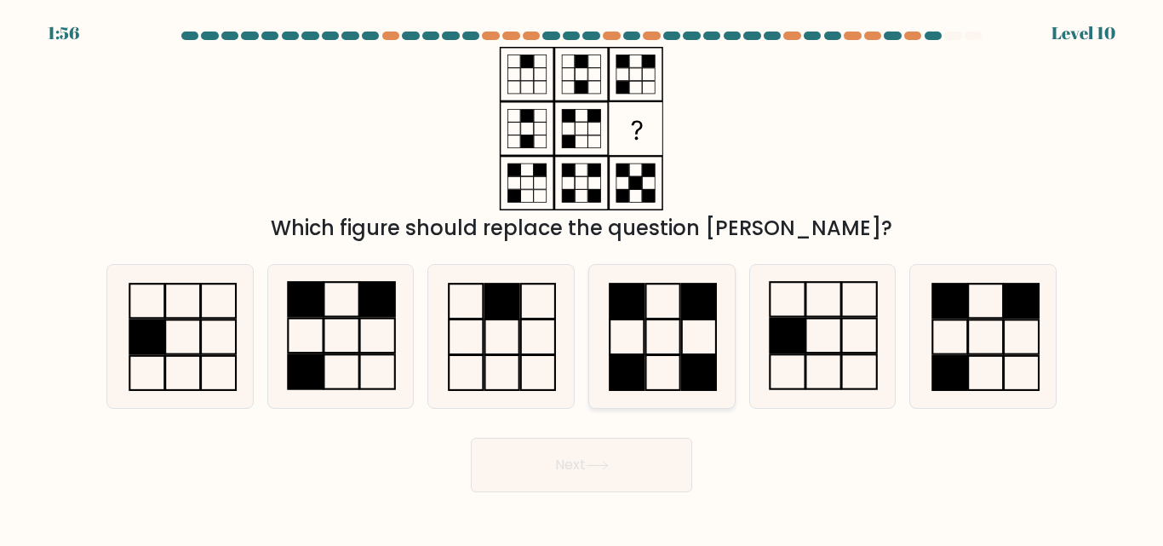
click at [674, 365] on icon at bounding box center [662, 336] width 142 height 142
click at [582, 277] on input "d." at bounding box center [581, 275] width 1 height 4
radio input "true"
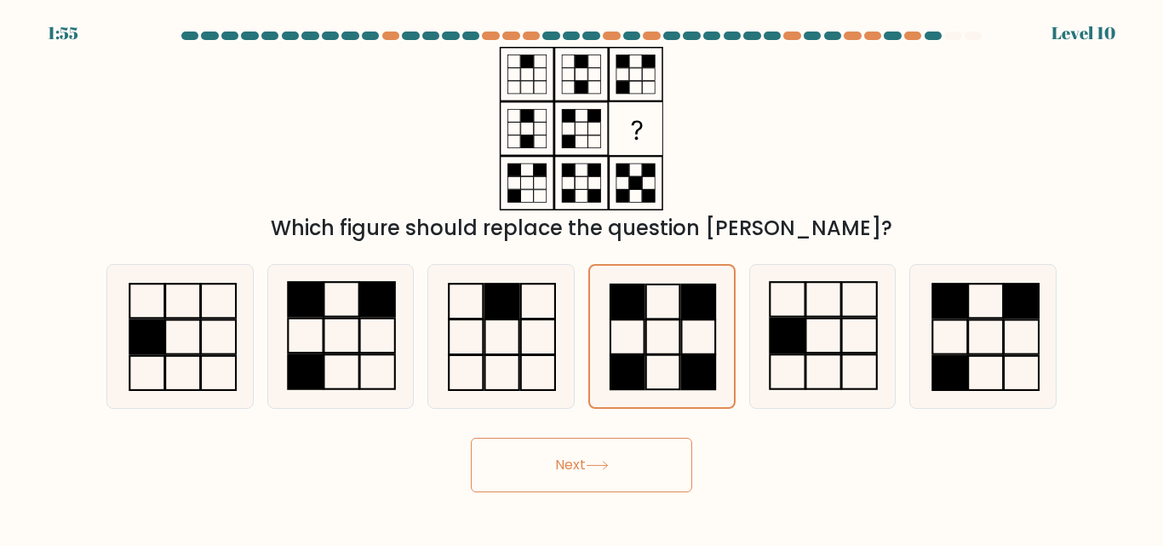
click at [642, 462] on button "Next" at bounding box center [581, 464] width 221 height 54
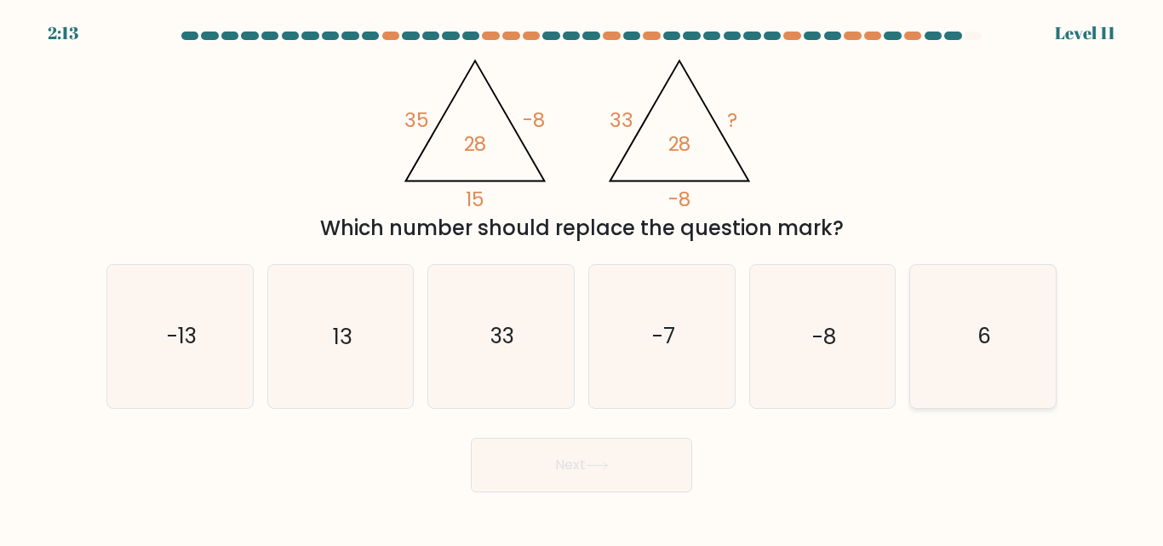
click at [964, 320] on icon "6" at bounding box center [983, 336] width 142 height 142
click at [582, 277] on input "f. 6" at bounding box center [581, 275] width 1 height 4
radio input "true"
click at [665, 465] on button "Next" at bounding box center [581, 464] width 221 height 54
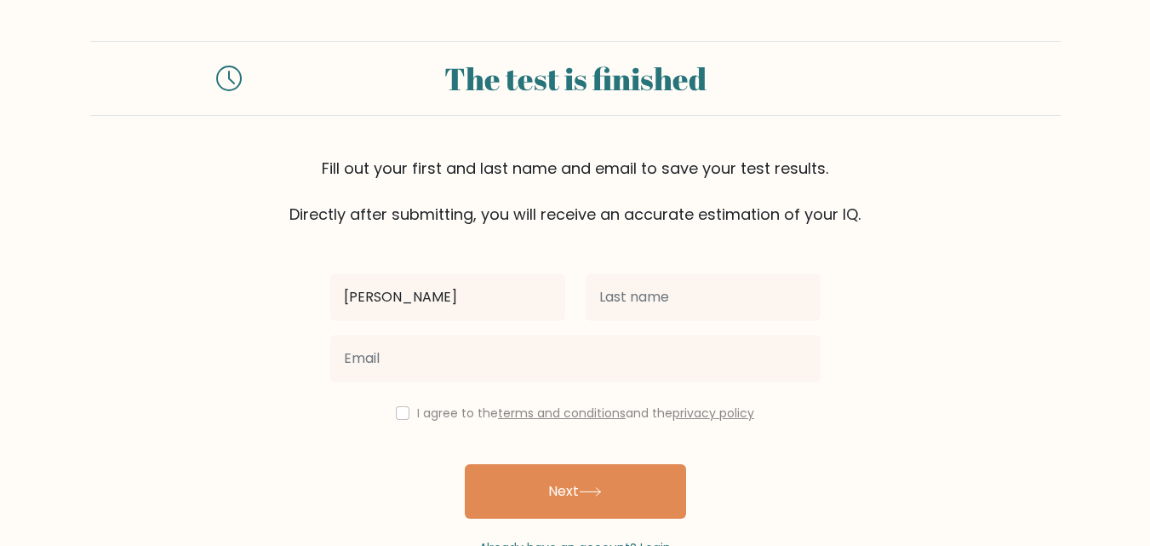
type input "Muhamad Iqbal"
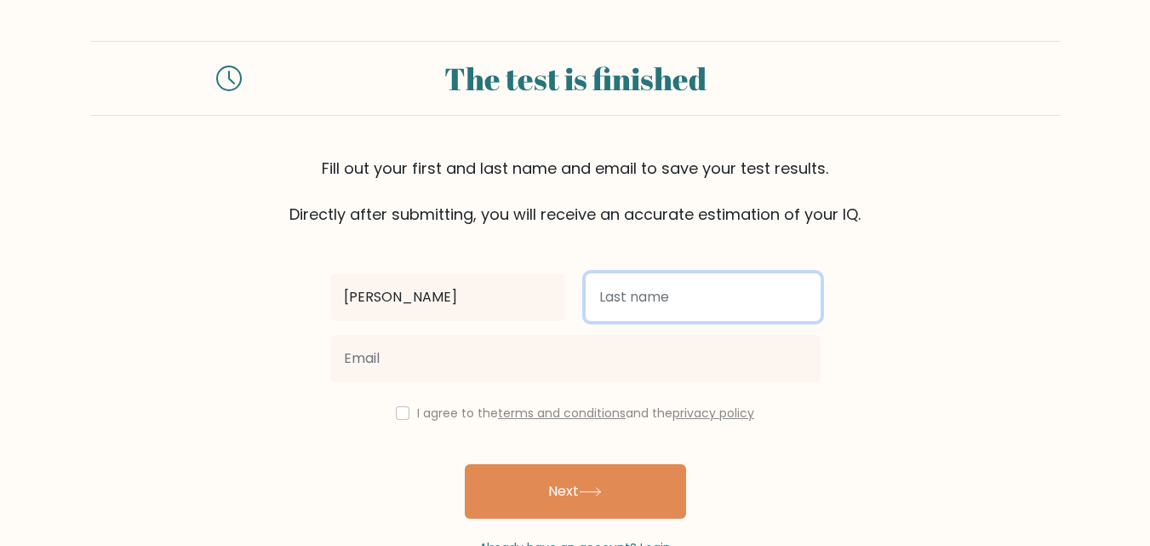
click at [683, 303] on input "text" at bounding box center [703, 297] width 235 height 48
type input "Fadilah"
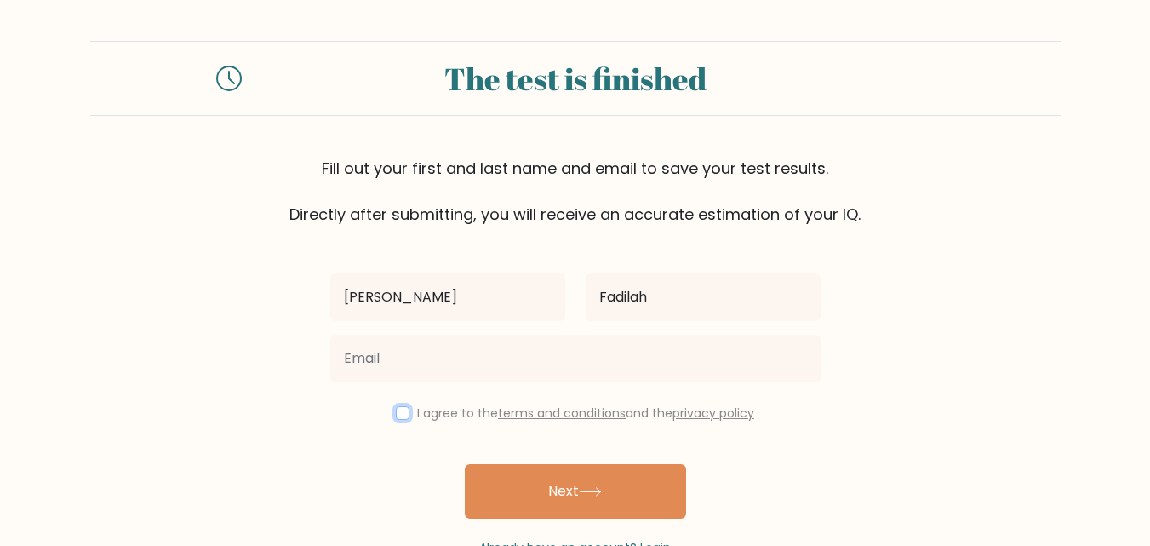
click at [401, 413] on input "checkbox" at bounding box center [403, 413] width 14 height 14
checkbox input "true"
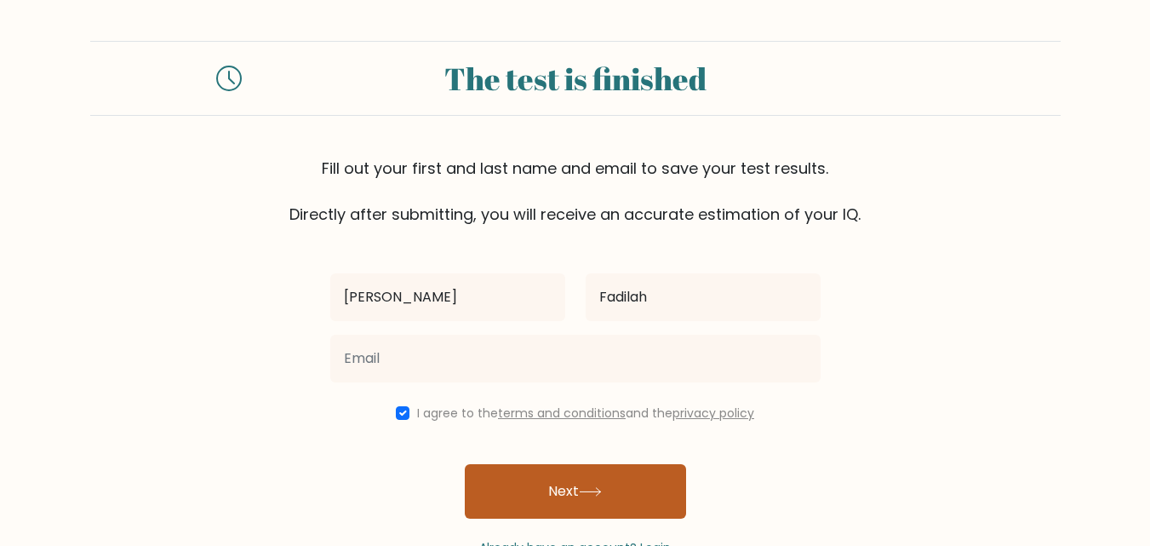
click at [623, 491] on button "Next" at bounding box center [575, 491] width 221 height 54
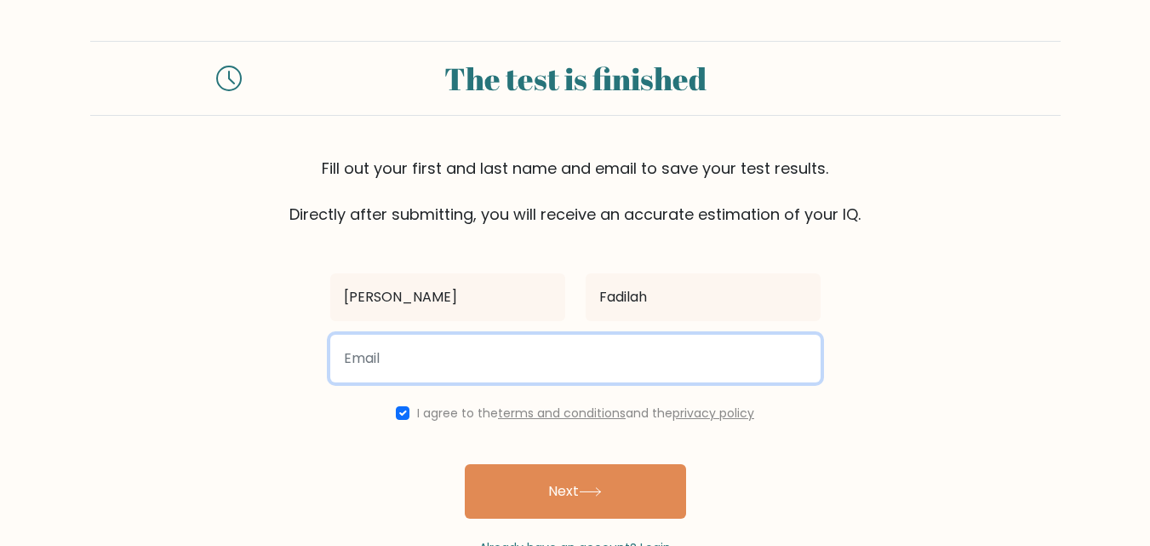
type input "I"
type input "iqbalfadilah666@gmai.com"
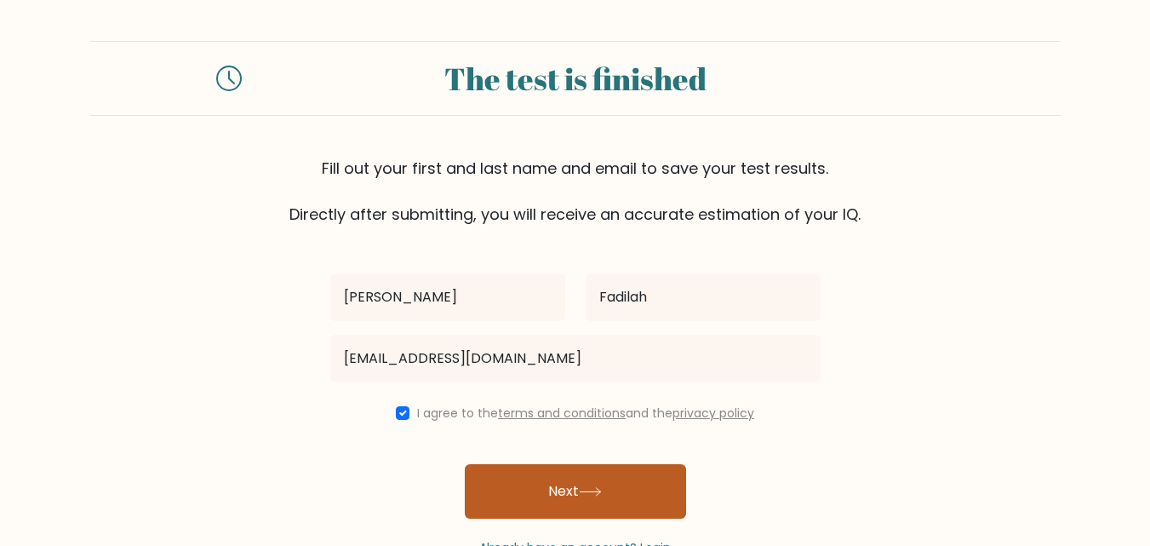
click at [635, 475] on button "Next" at bounding box center [575, 491] width 221 height 54
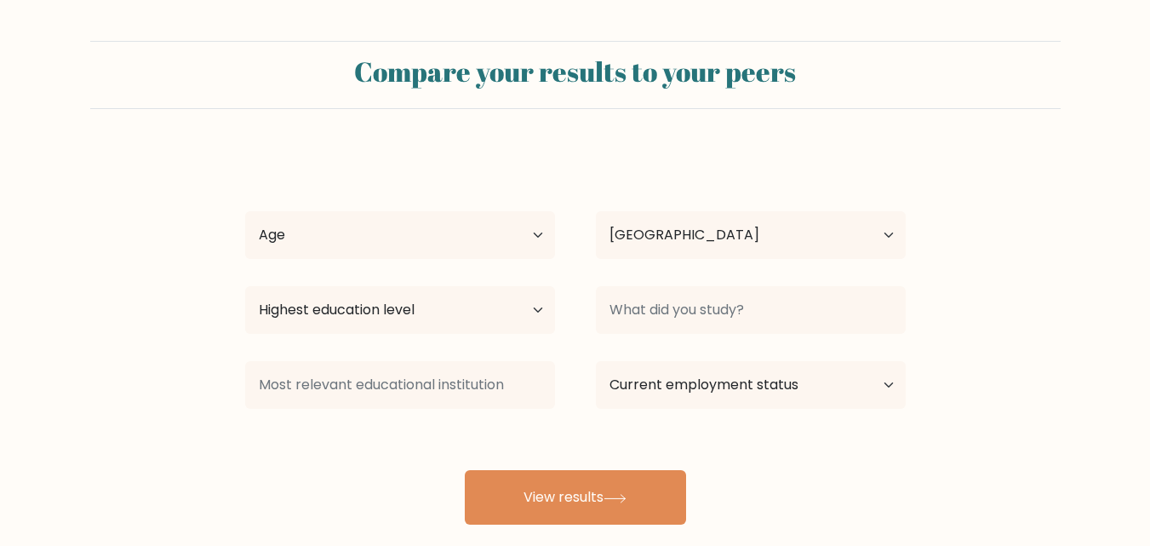
select select "ID"
click at [538, 236] on select "Age Under 18 years old 18-24 years old 25-34 years old 35-44 years old 45-54 ye…" at bounding box center [400, 235] width 310 height 48
select select "25_34"
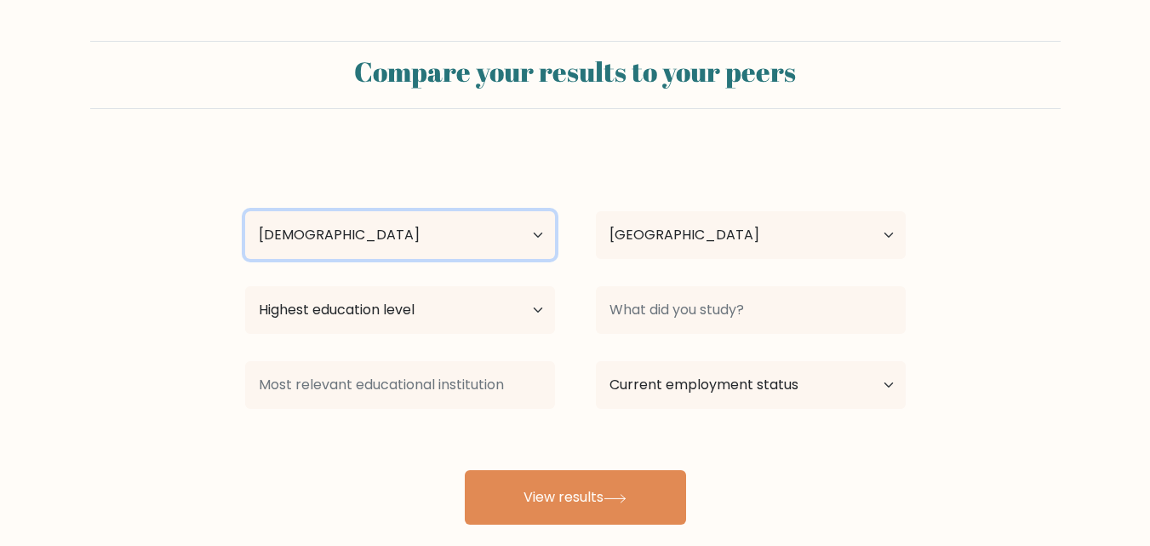
click at [245, 211] on select "Age Under 18 years old 18-24 years old 25-34 years old 35-44 years old 45-54 ye…" at bounding box center [400, 235] width 310 height 48
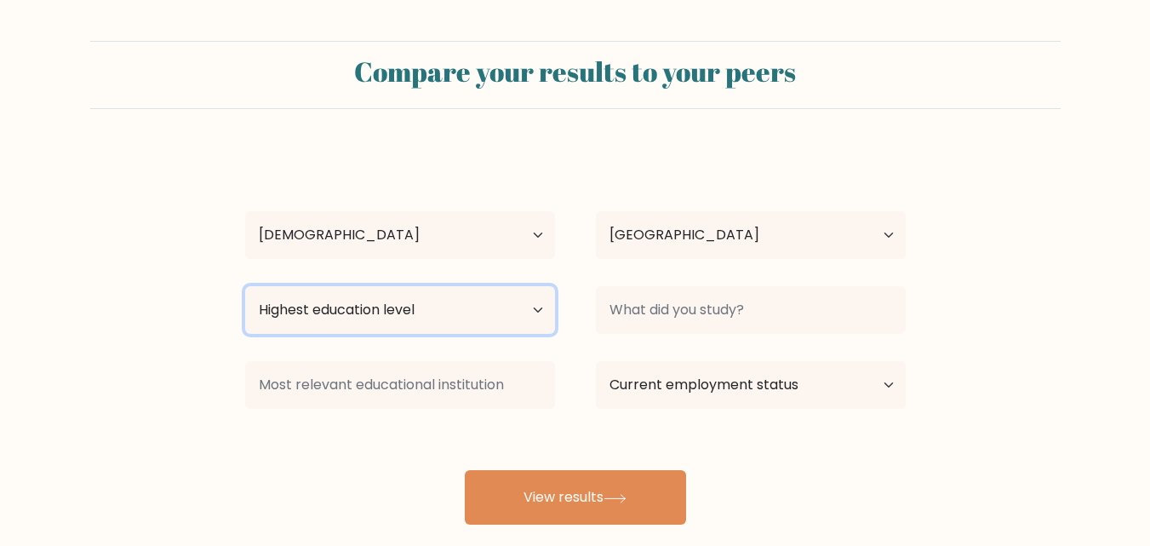
click at [536, 309] on select "Highest education level No schooling Primary Lower Secondary Upper Secondary Oc…" at bounding box center [400, 310] width 310 height 48
select select "bachelors_degree"
click at [245, 286] on select "Highest education level No schooling Primary Lower Secondary Upper Secondary Oc…" at bounding box center [400, 310] width 310 height 48
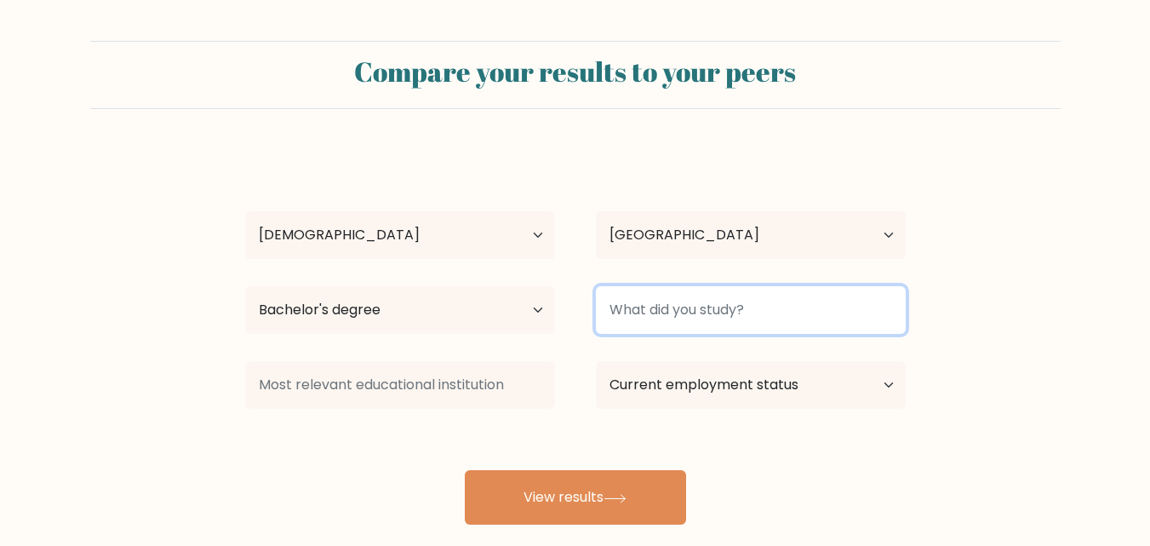
click at [683, 304] on input at bounding box center [751, 310] width 310 height 48
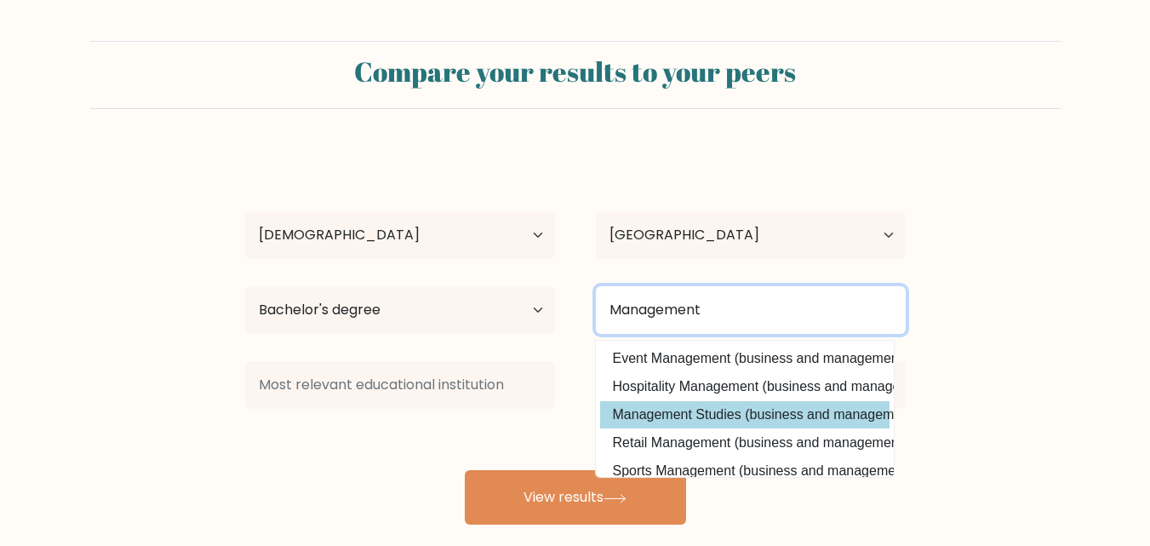
type input "Management"
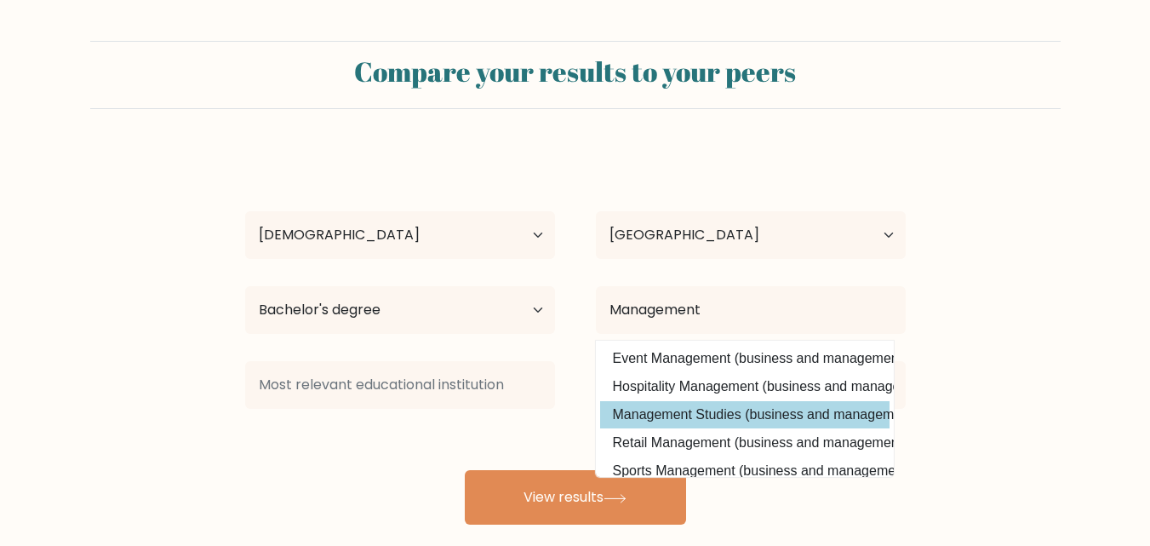
click at [855, 420] on div "Muhamad Iqbal Fadilah Age Under 18 years old 18-24 years old 25-34 years old 35…" at bounding box center [575, 337] width 681 height 375
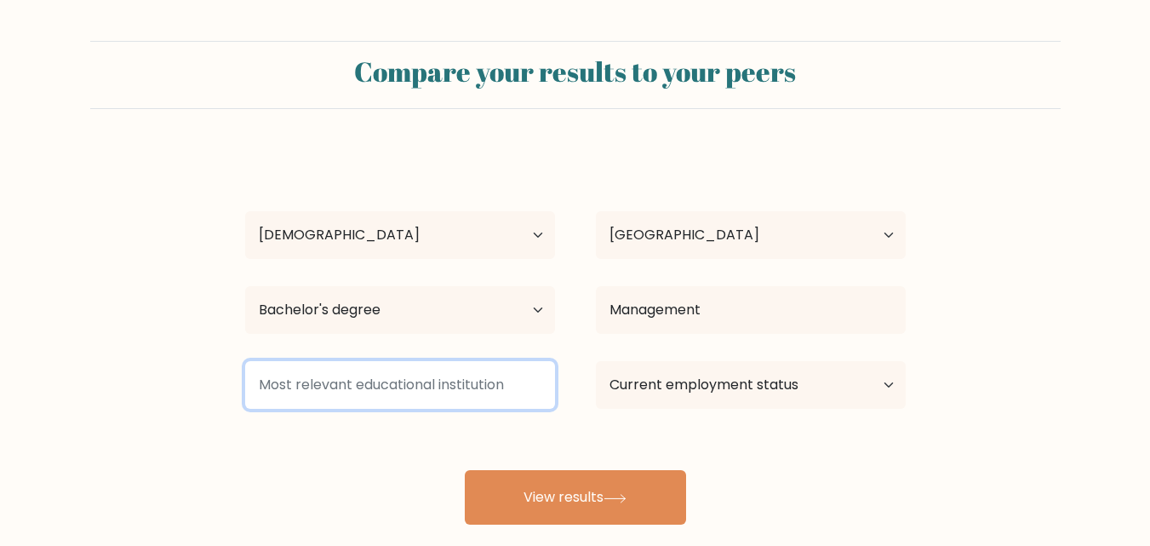
click at [488, 386] on input at bounding box center [400, 385] width 310 height 48
type input "Universitas Teknologi Yogyakarta"
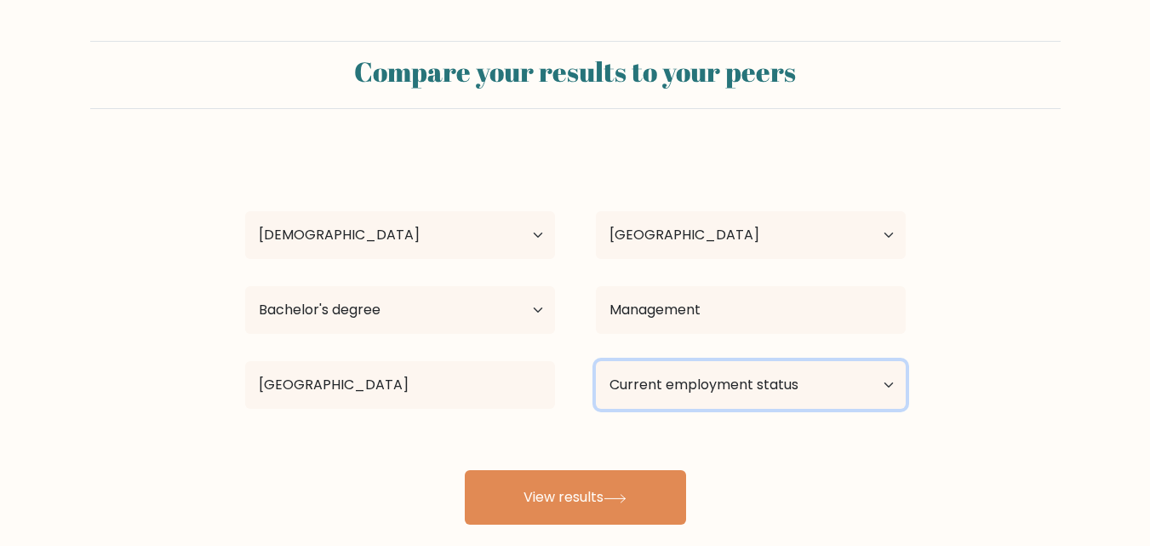
click at [874, 376] on select "Current employment status Employed Student Retired Other / prefer not to answer" at bounding box center [751, 385] width 310 height 48
select select "other"
click at [596, 361] on select "Current employment status Employed Student Retired Other / prefer not to answer" at bounding box center [751, 385] width 310 height 48
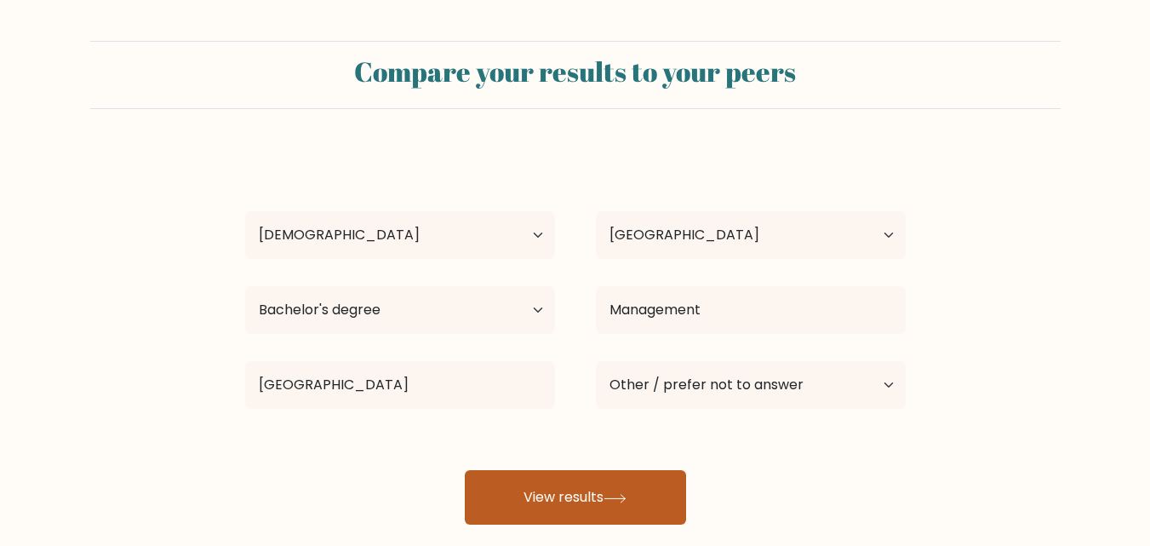
click at [573, 507] on button "View results" at bounding box center [575, 497] width 221 height 54
